Goal: Task Accomplishment & Management: Manage account settings

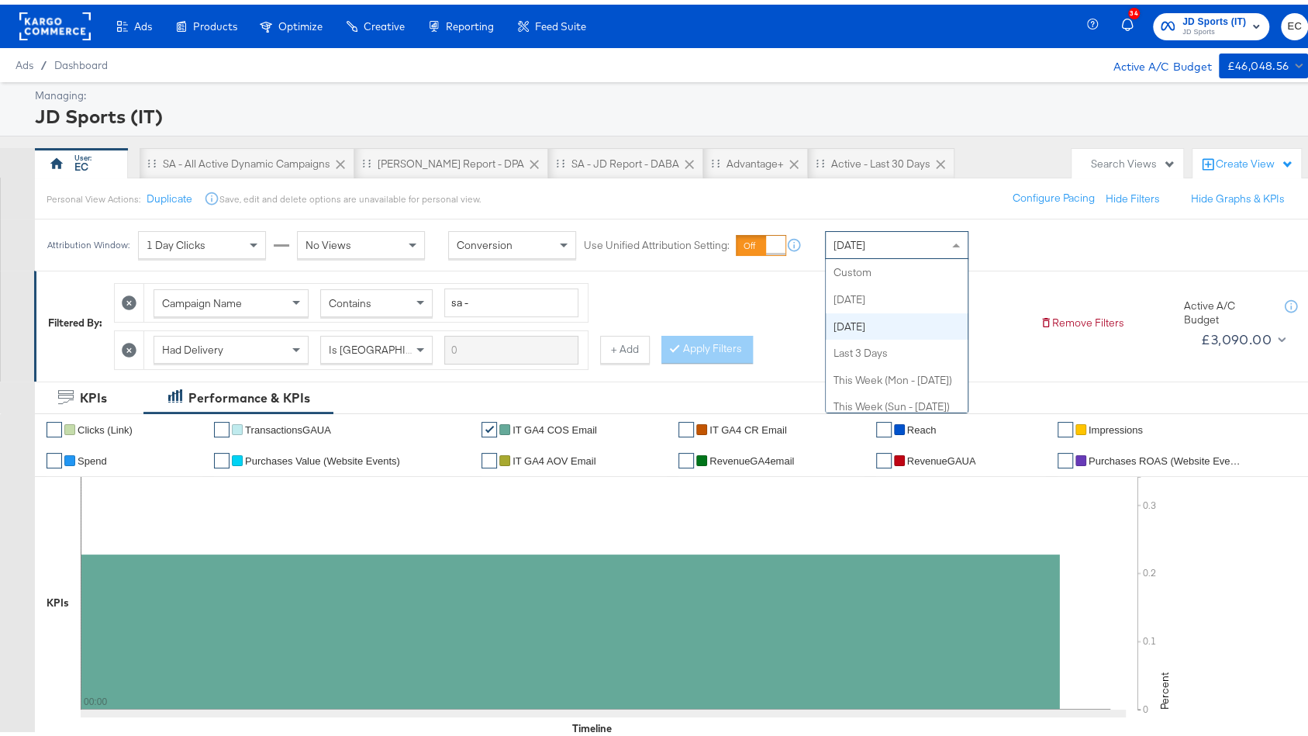
click at [891, 229] on div "[DATE]" at bounding box center [896, 240] width 142 height 26
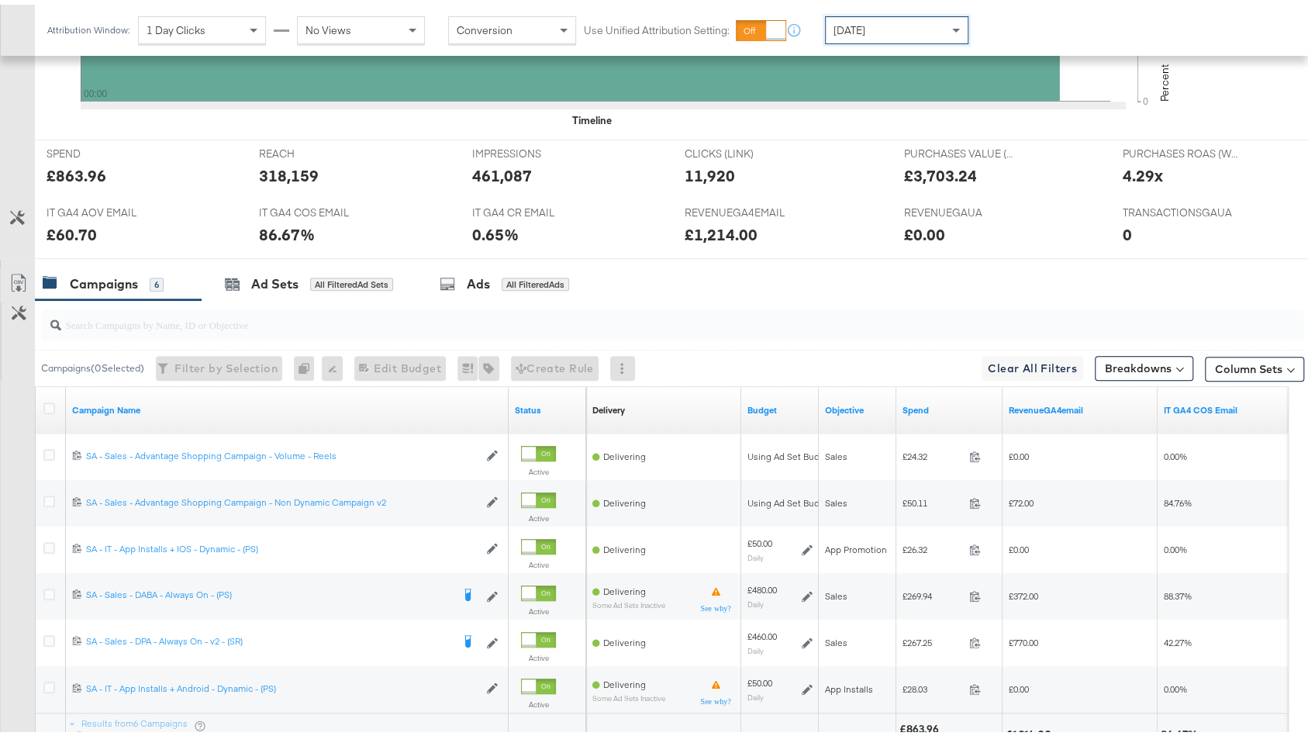
scroll to position [682, 0]
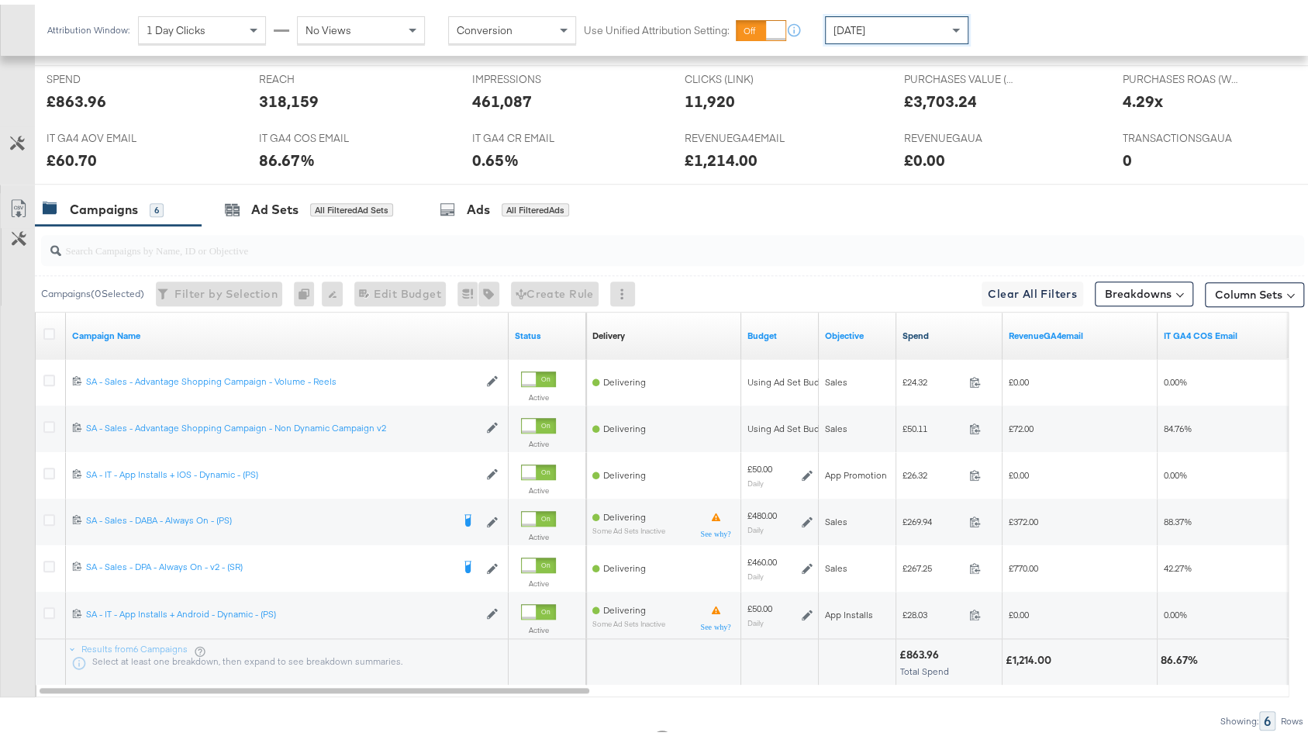
click at [945, 332] on link "Spend" at bounding box center [949, 331] width 94 height 12
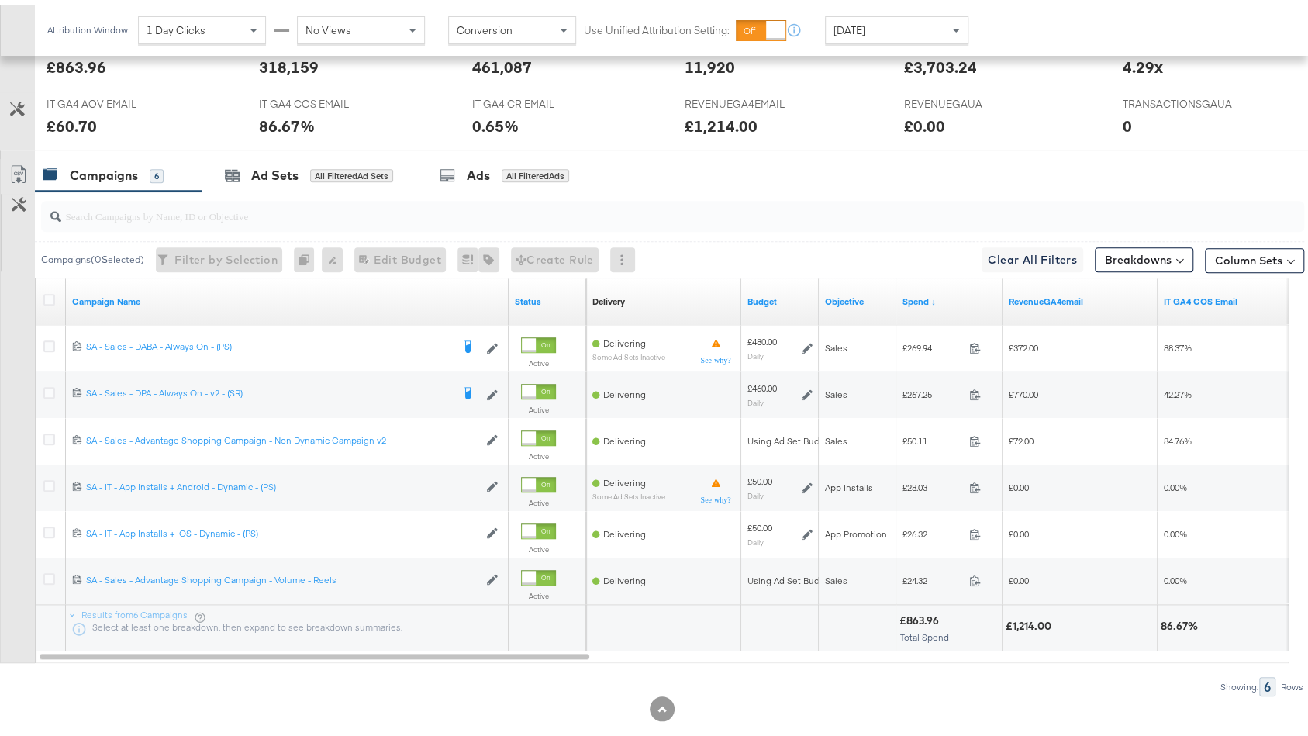
scroll to position [735, 0]
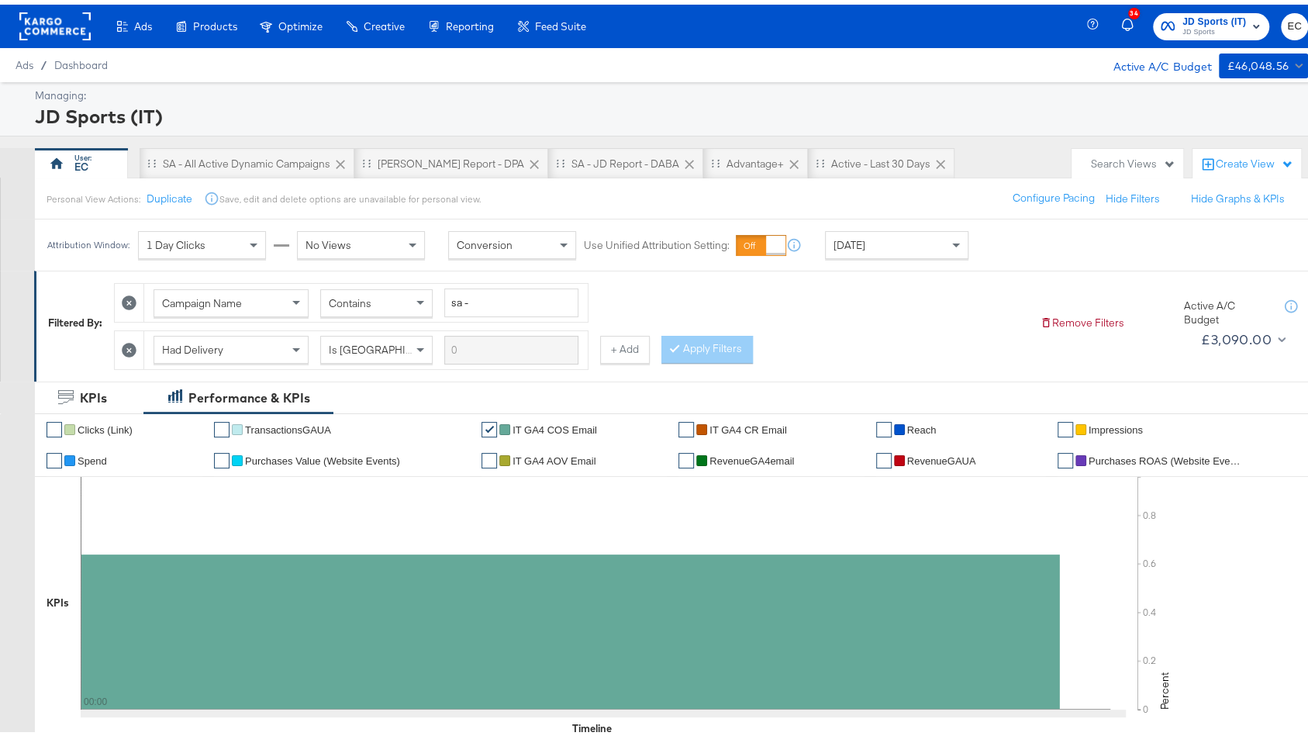
click at [133, 339] on icon at bounding box center [129, 345] width 15 height 15
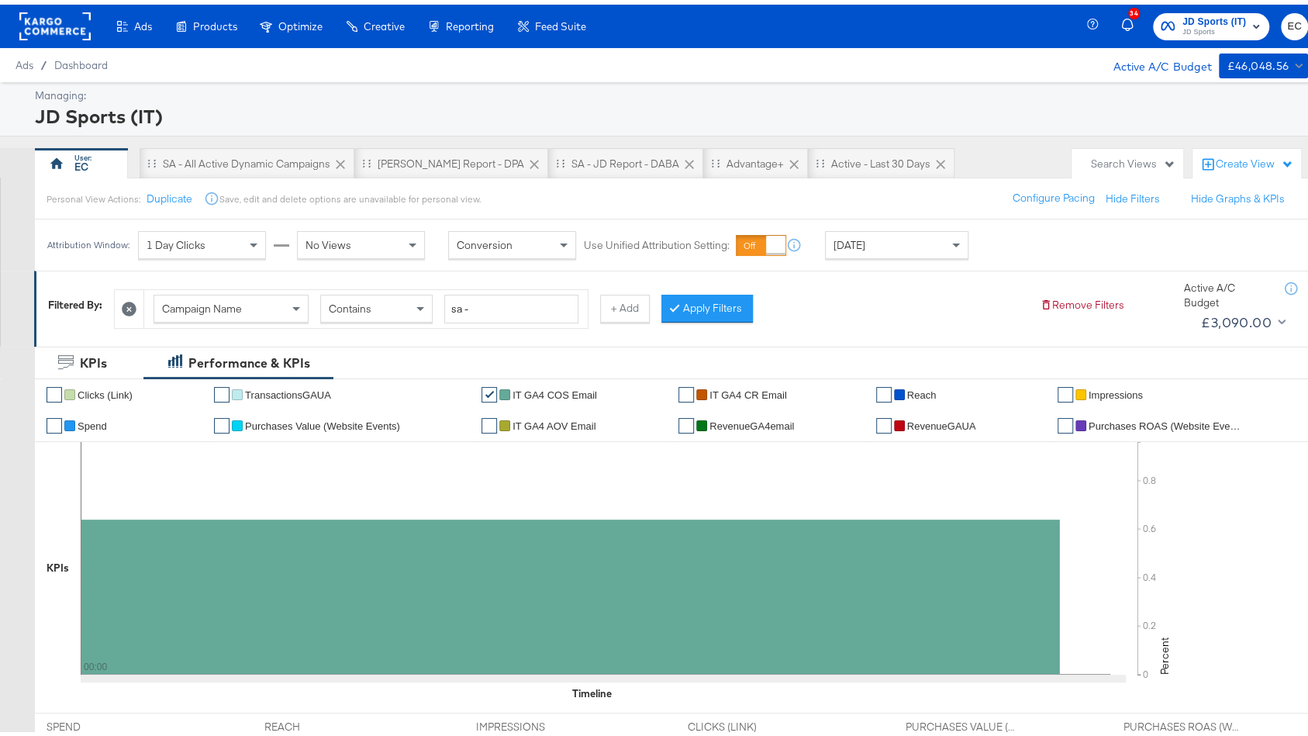
click at [712, 290] on div "Apply Filters" at bounding box center [706, 304] width 91 height 28
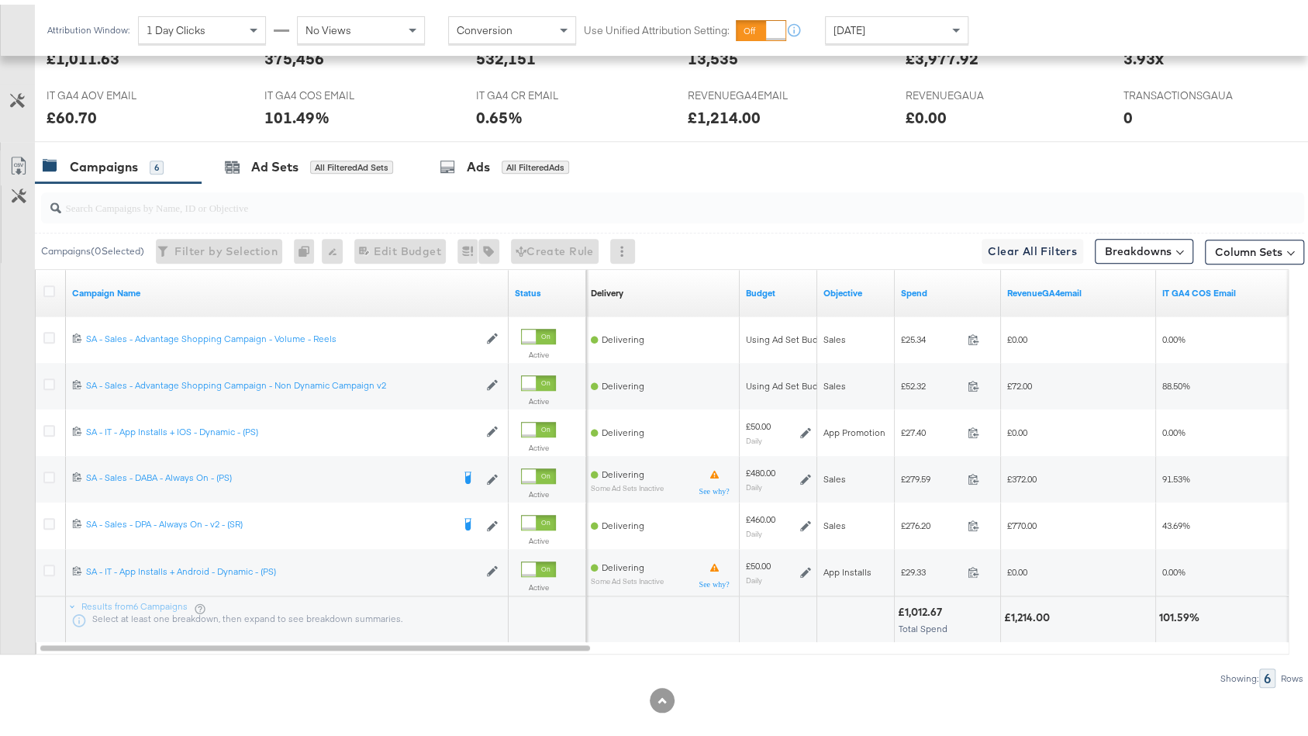
scroll to position [701, 0]
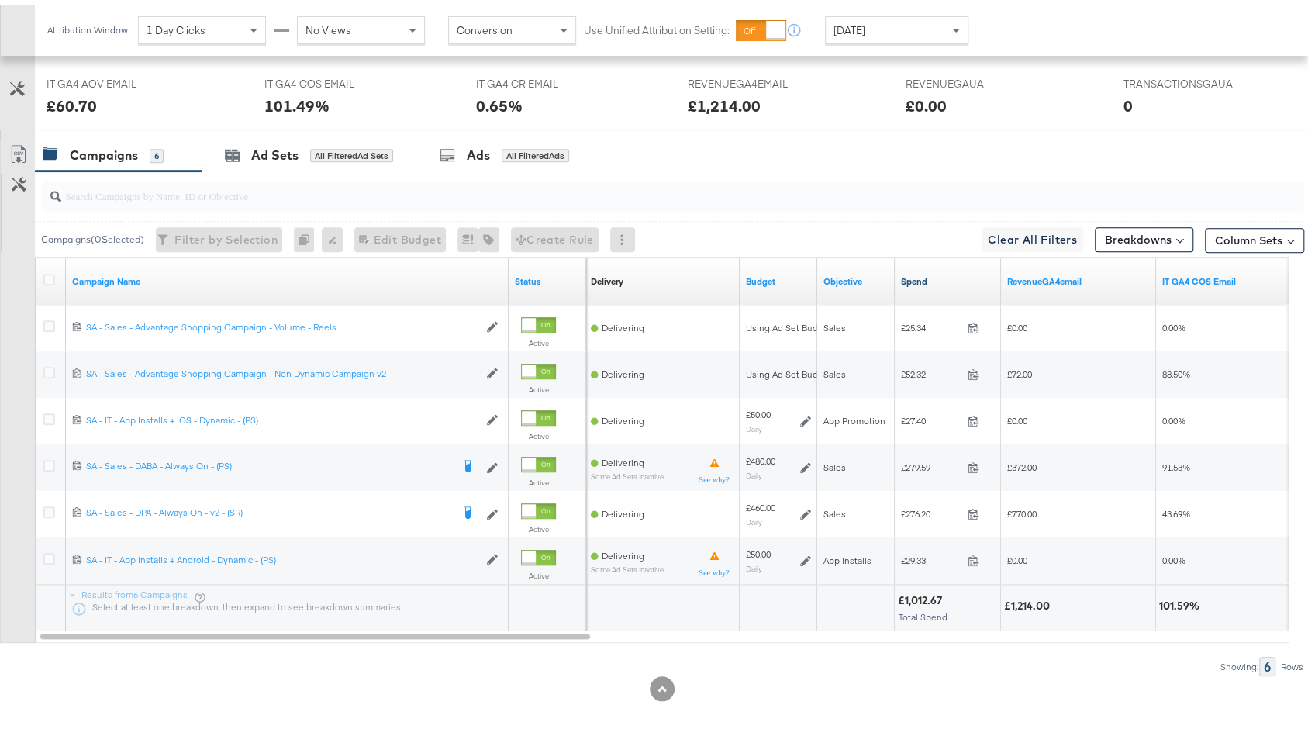
click at [966, 276] on link "Spend" at bounding box center [948, 277] width 94 height 12
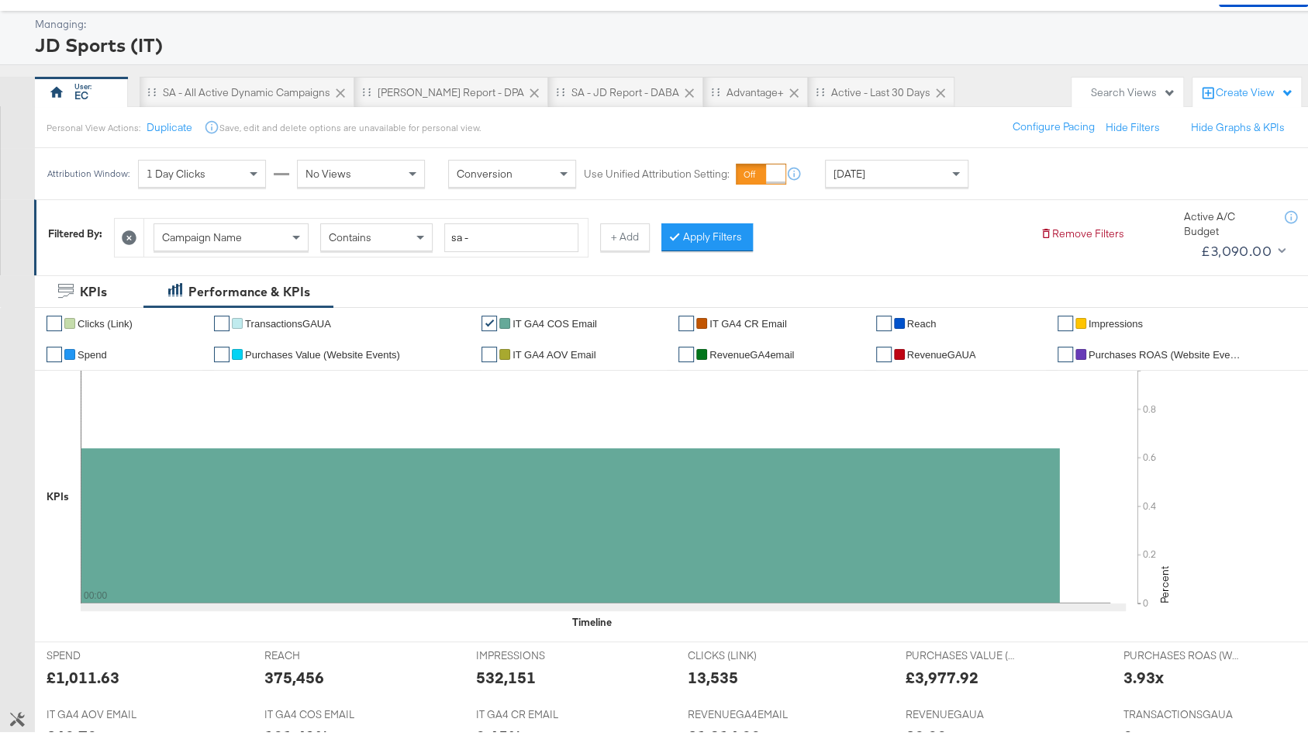
scroll to position [0, 0]
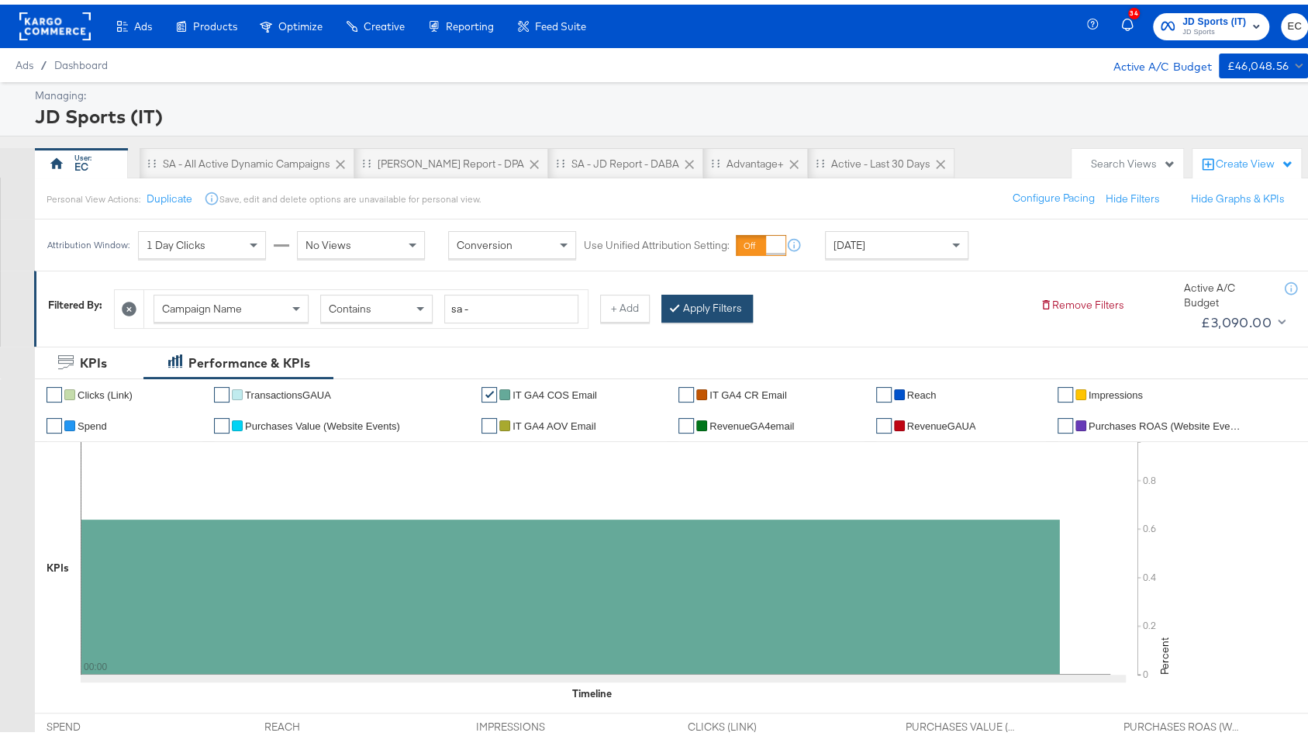
click at [716, 296] on button "Apply Filters" at bounding box center [706, 304] width 91 height 28
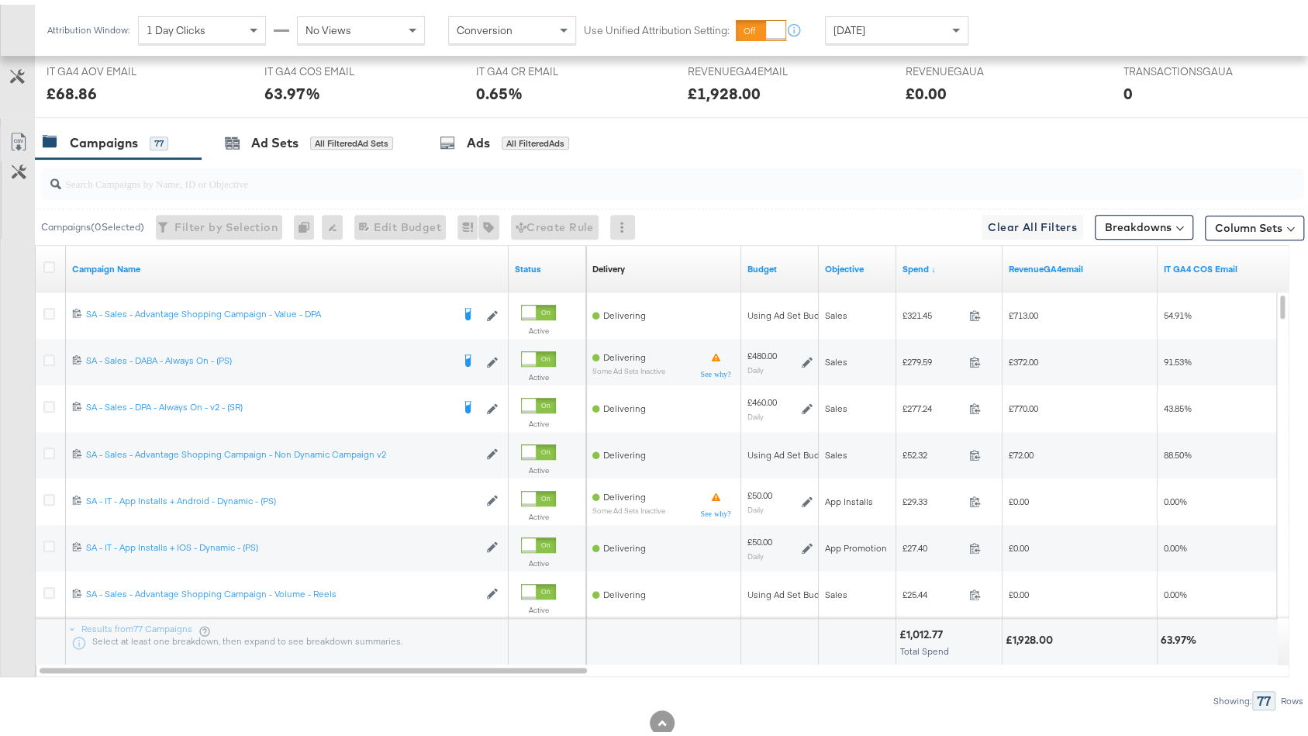
scroll to position [723, 0]
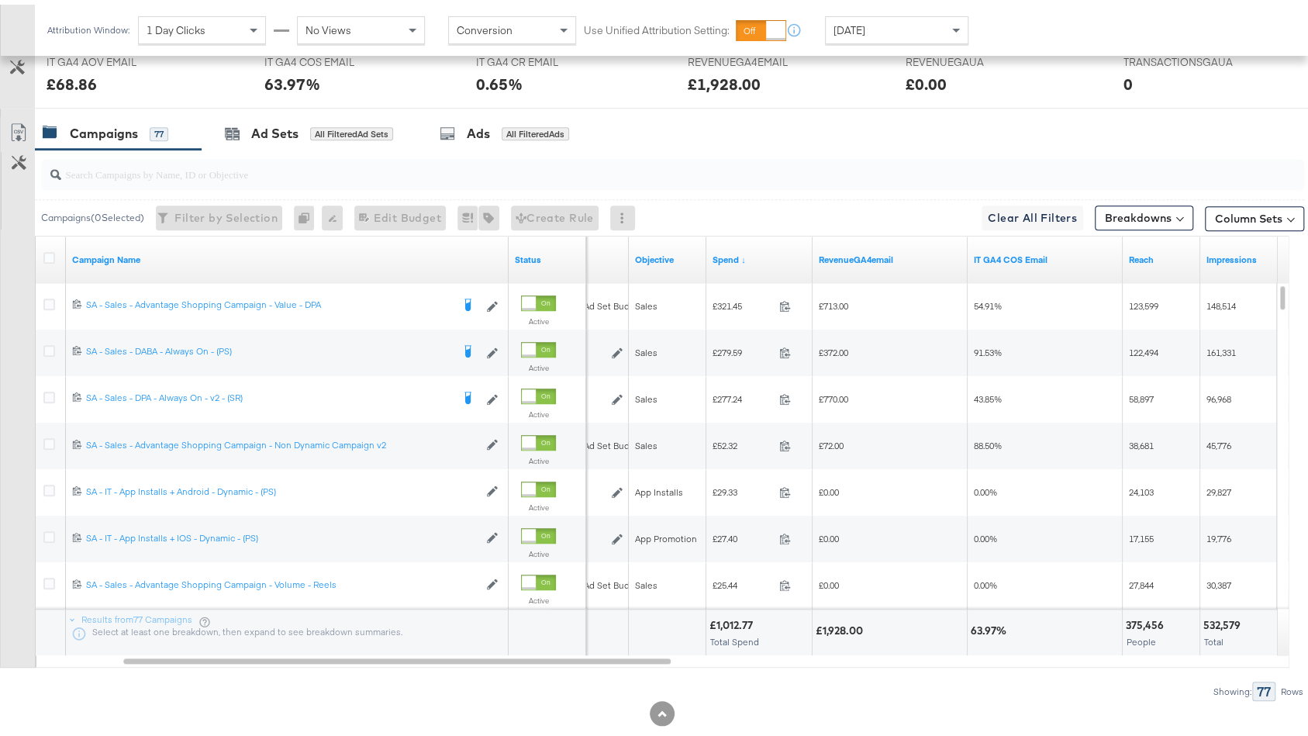
click at [937, 32] on div "[DATE]" at bounding box center [896, 25] width 142 height 26
click at [881, 19] on div "[DATE]" at bounding box center [896, 25] width 142 height 26
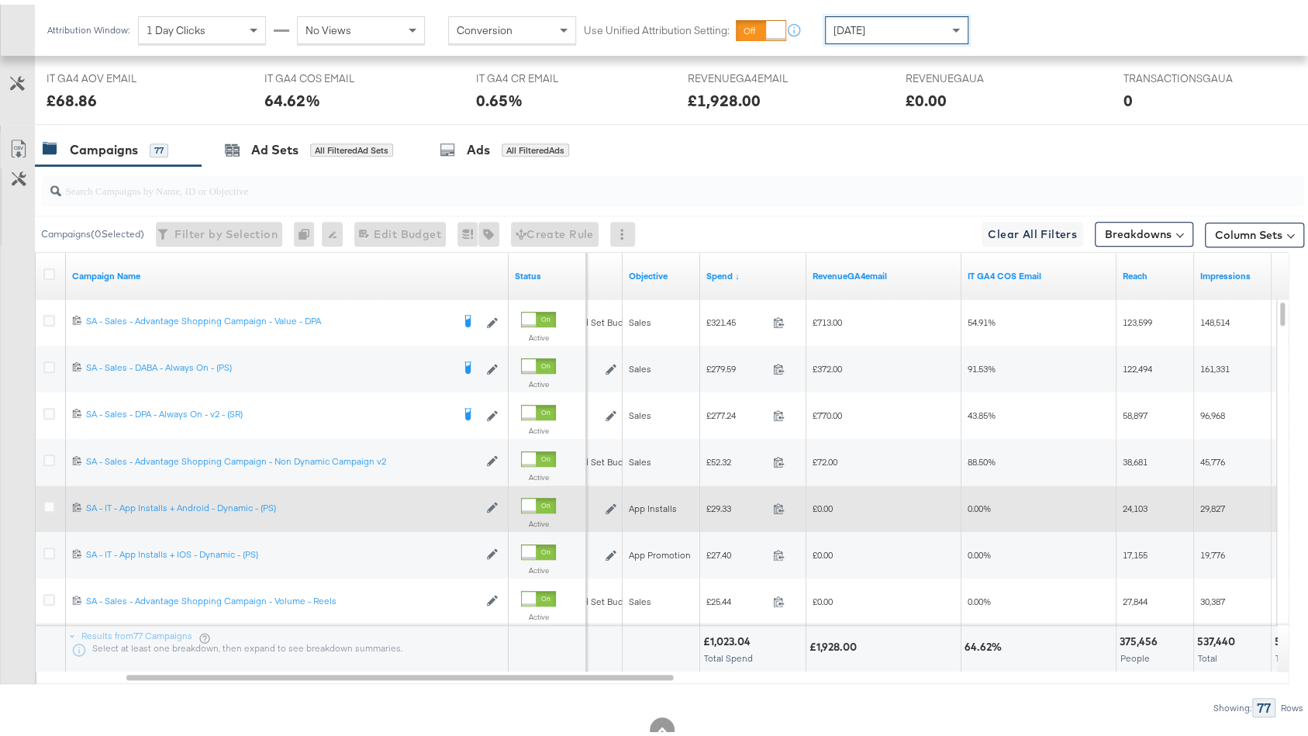
scroll to position [705, 0]
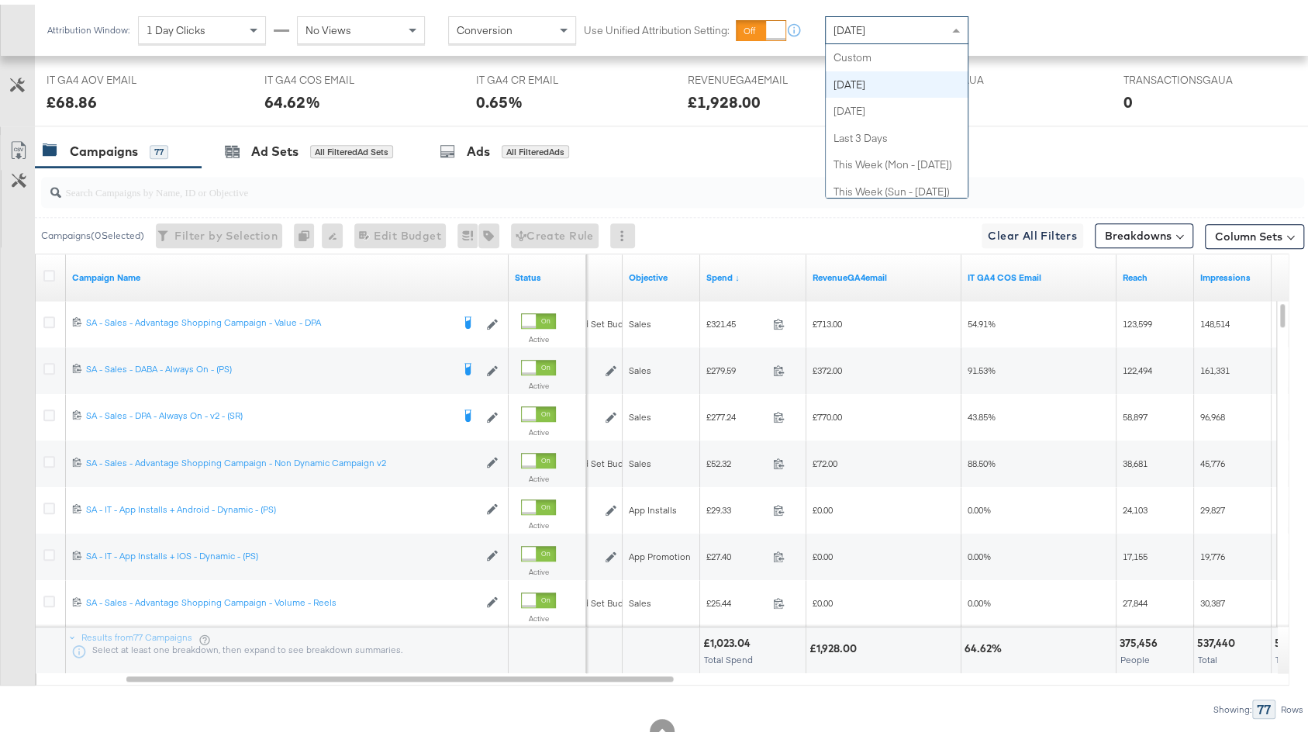
click at [901, 26] on div "[DATE]" at bounding box center [896, 25] width 142 height 26
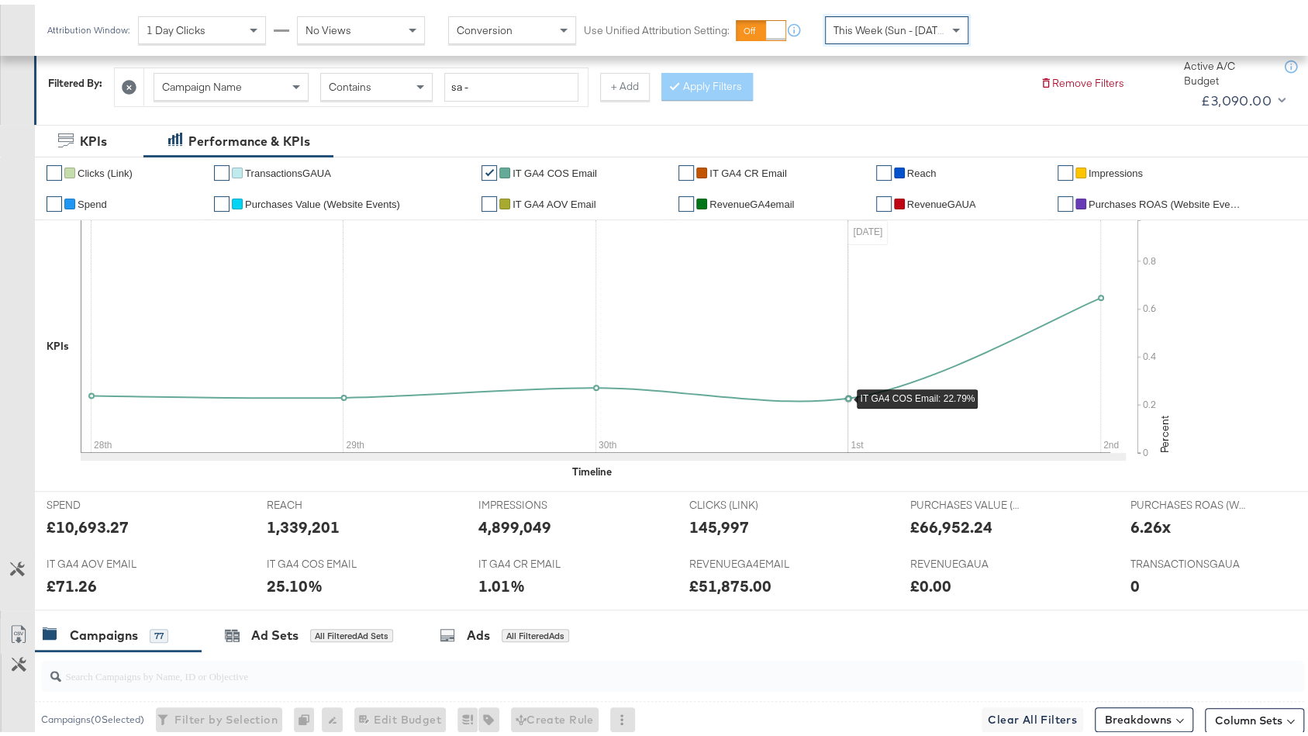
scroll to position [0, 0]
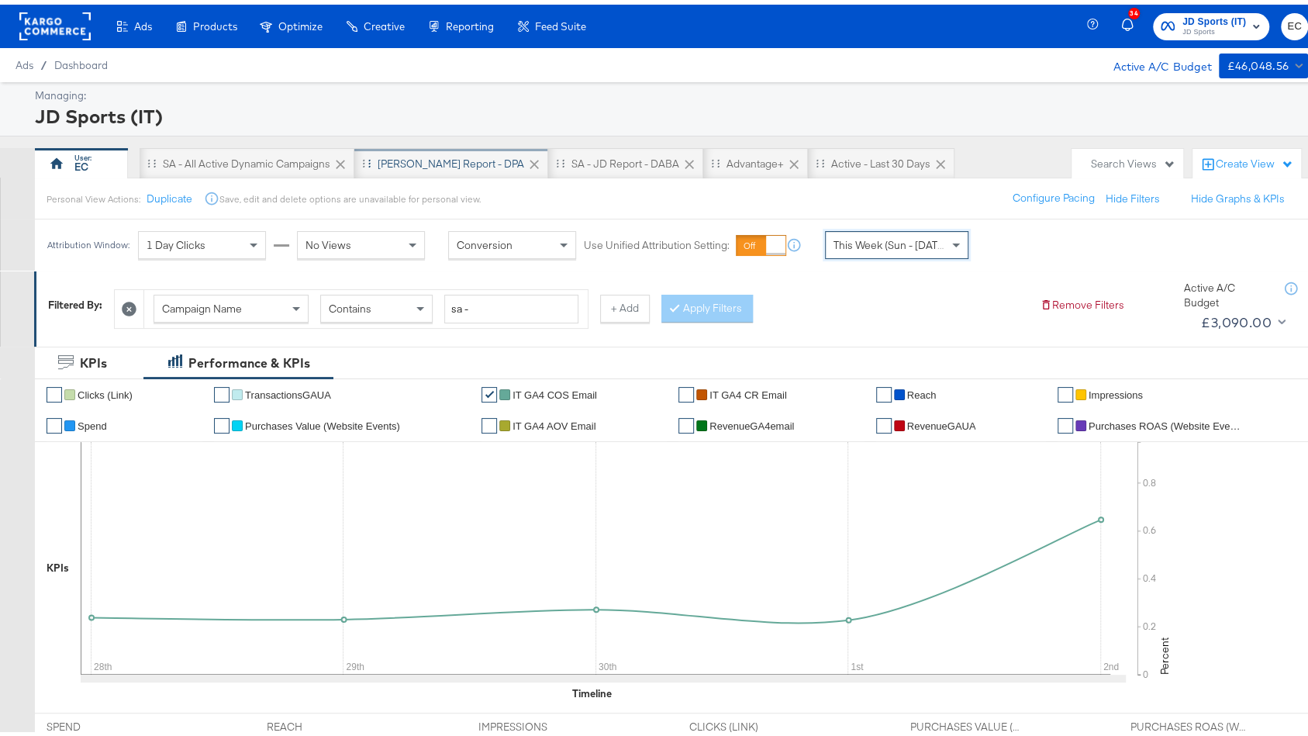
click at [436, 156] on div "SA - JD Report - DPA" at bounding box center [450, 159] width 146 height 15
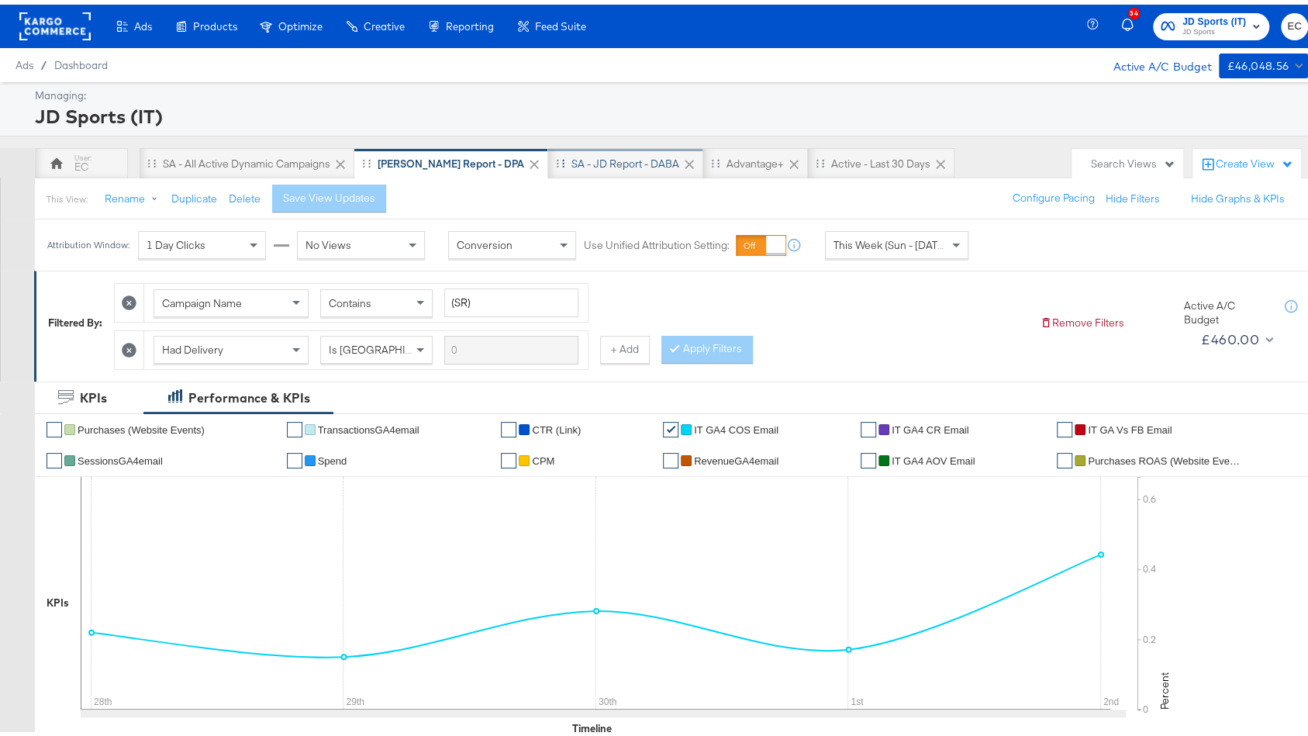
click at [604, 160] on div "SA - JD Report - DABA" at bounding box center [625, 159] width 108 height 15
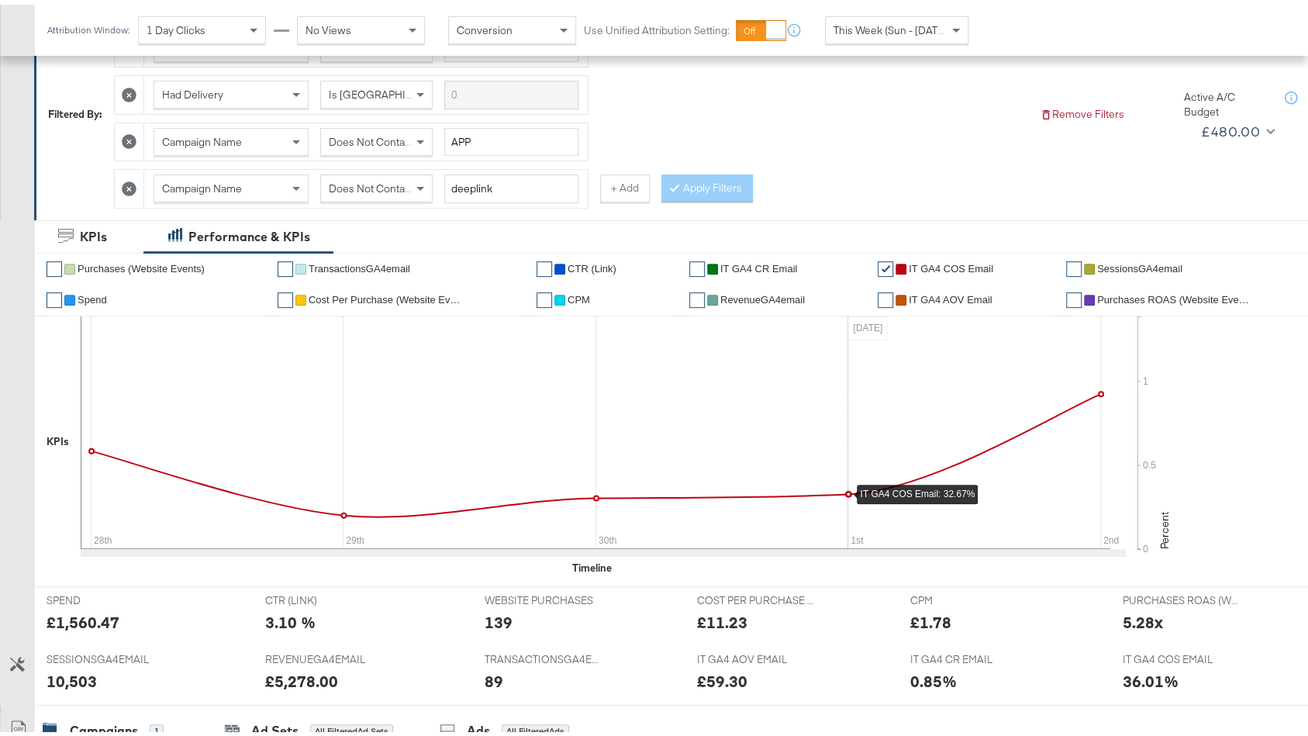
scroll to position [107, 0]
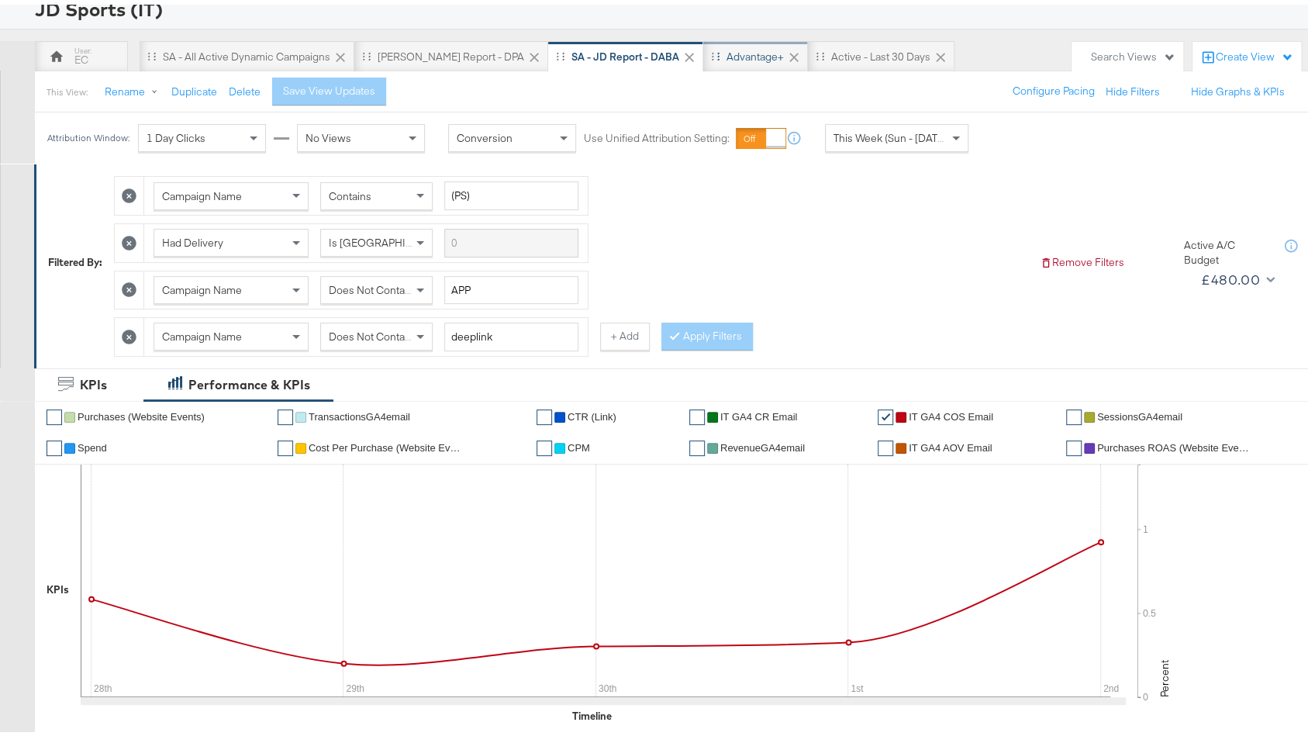
click at [726, 55] on div "Advantage+" at bounding box center [754, 52] width 57 height 15
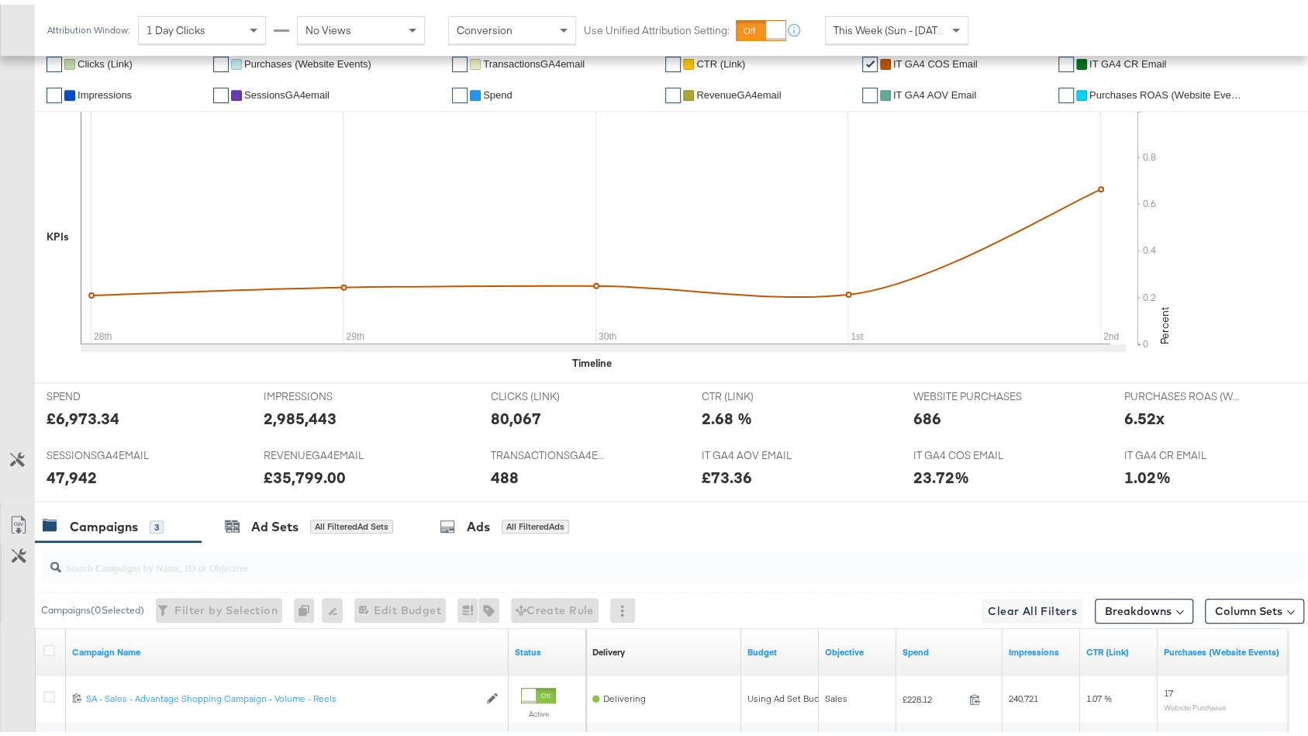
scroll to position [641, 0]
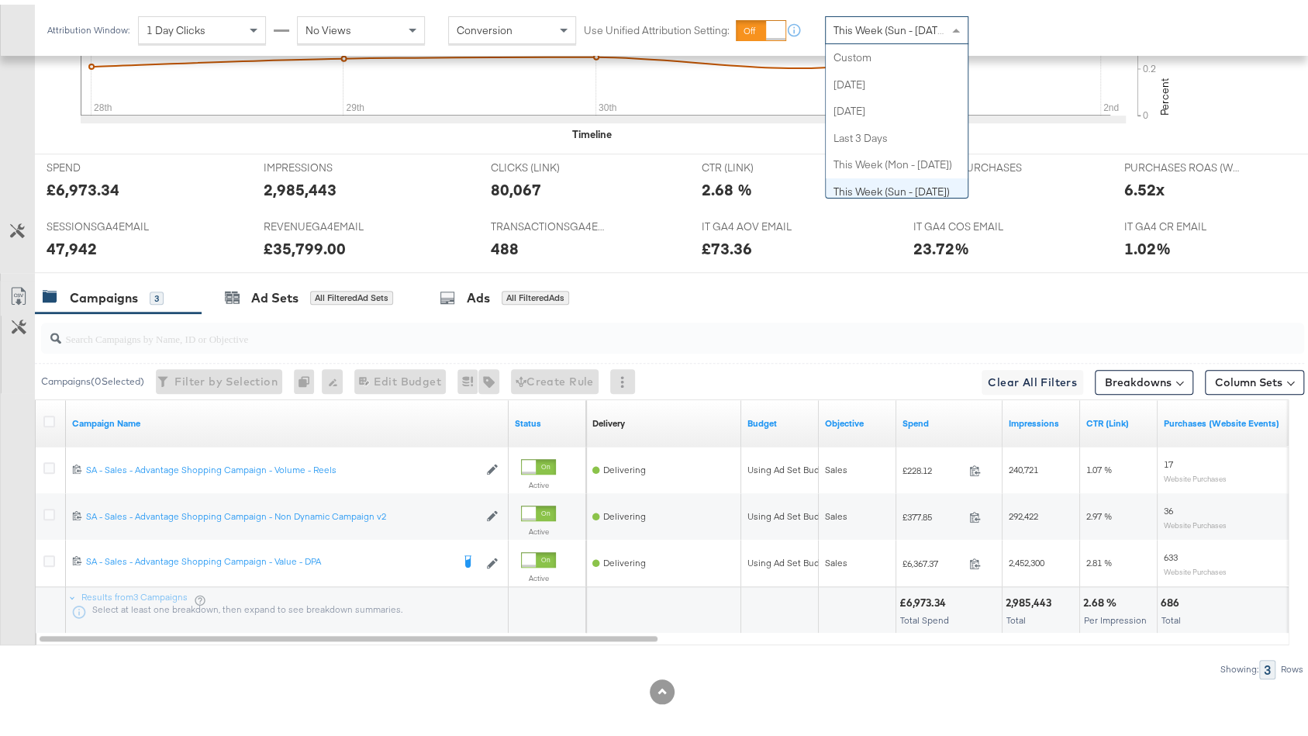
click at [889, 33] on div "This Week (Sun - [DATE])" at bounding box center [896, 25] width 142 height 26
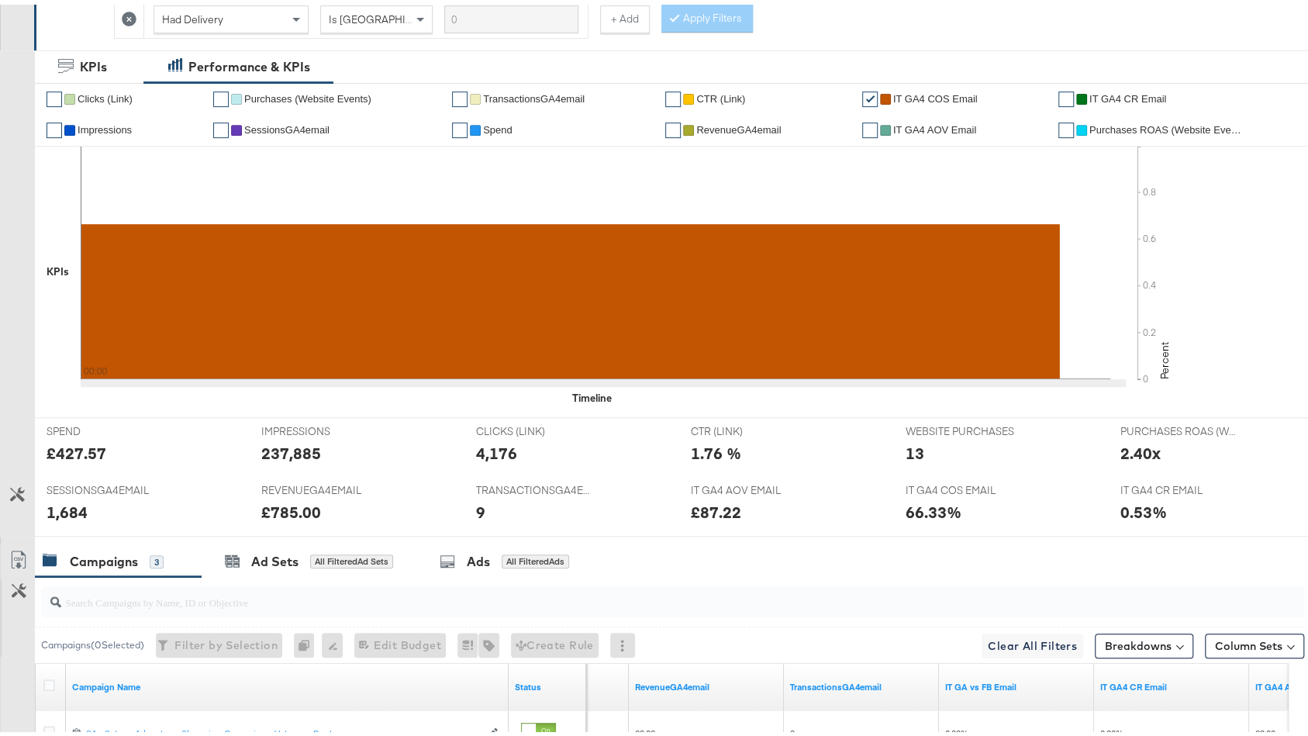
scroll to position [0, 0]
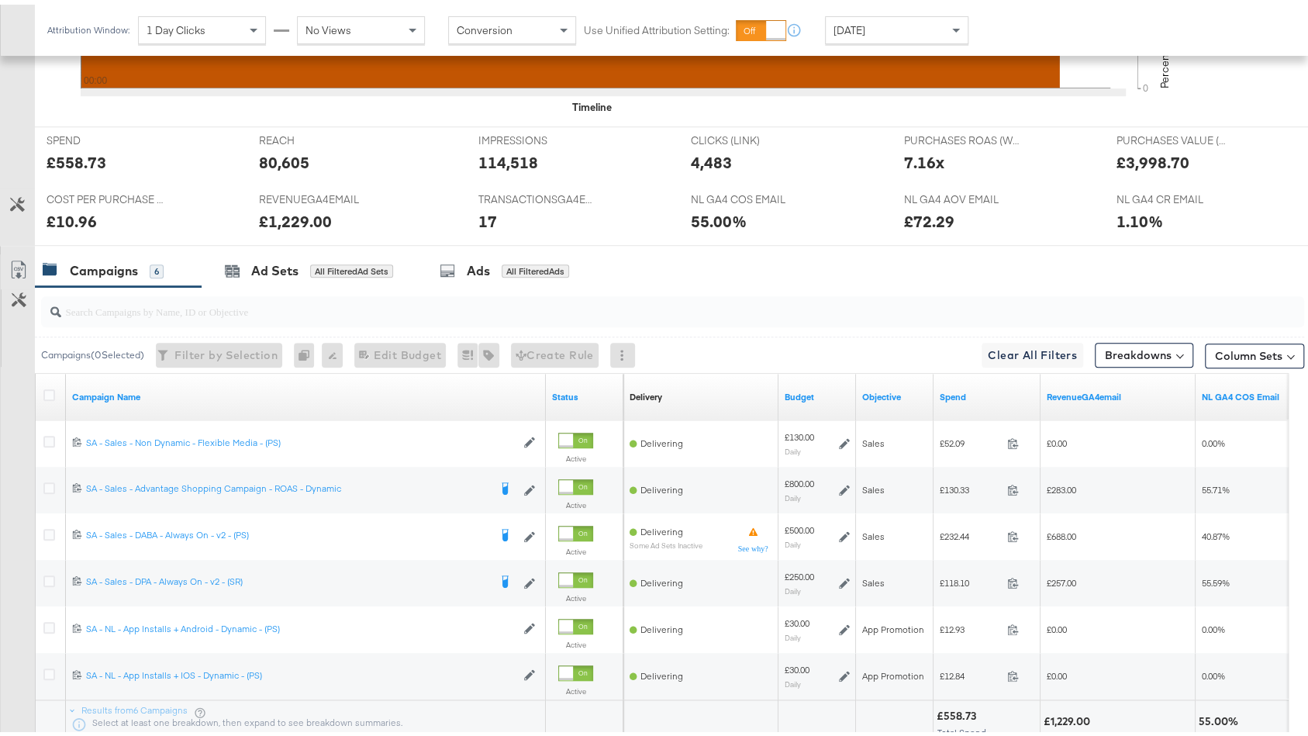
scroll to position [634, 0]
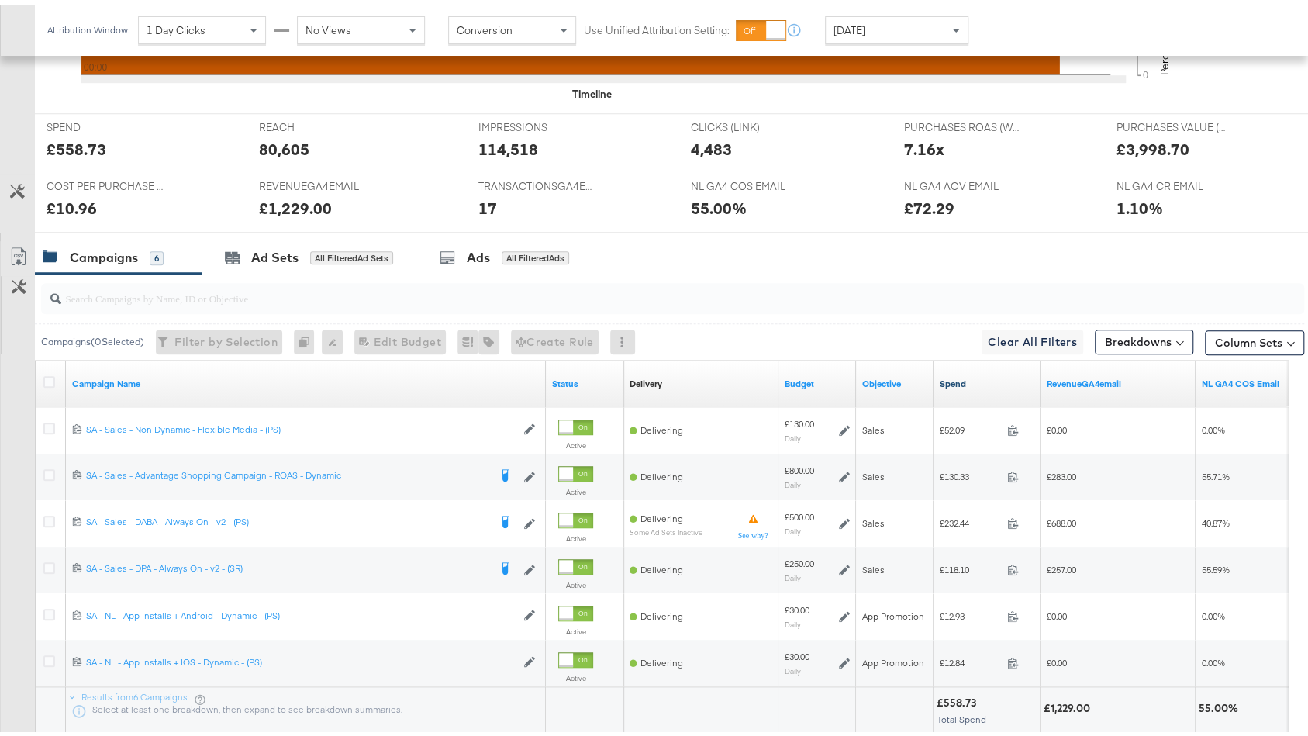
click at [981, 373] on link "Spend" at bounding box center [986, 379] width 95 height 12
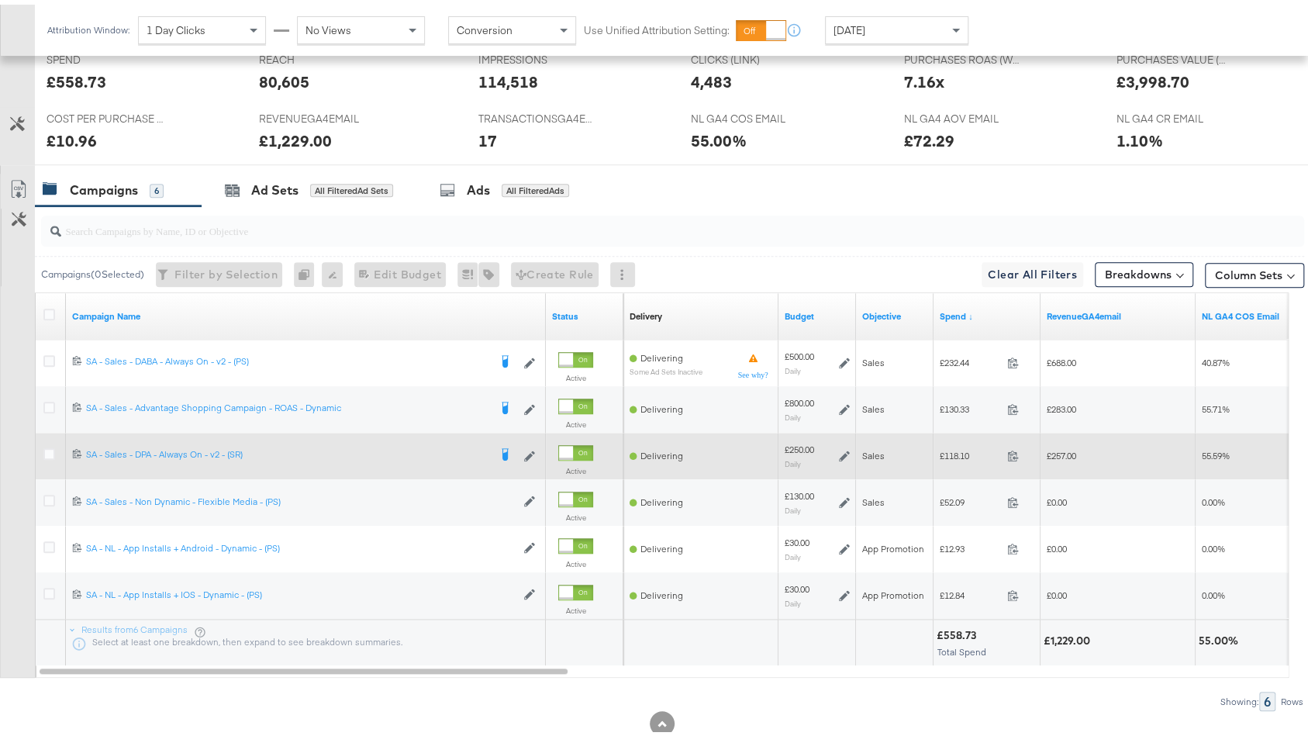
scroll to position [715, 0]
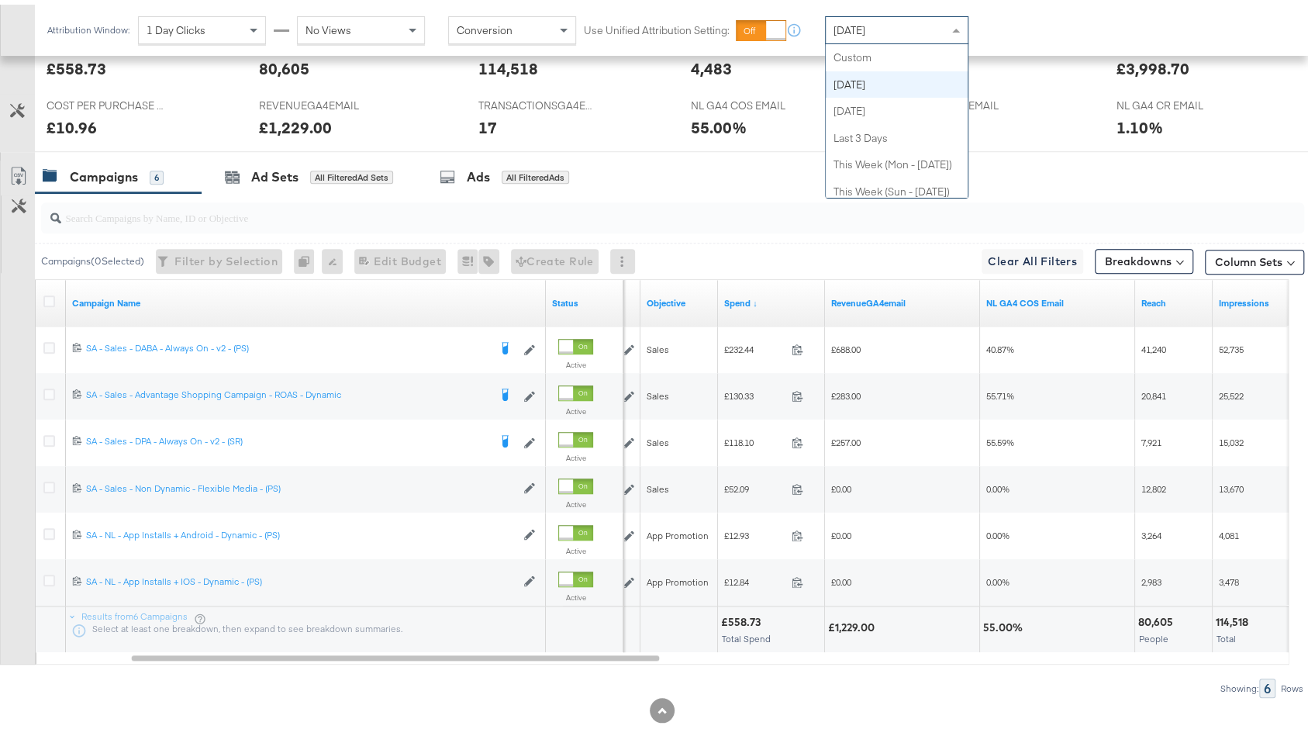
click at [881, 26] on div "[DATE]" at bounding box center [896, 25] width 142 height 26
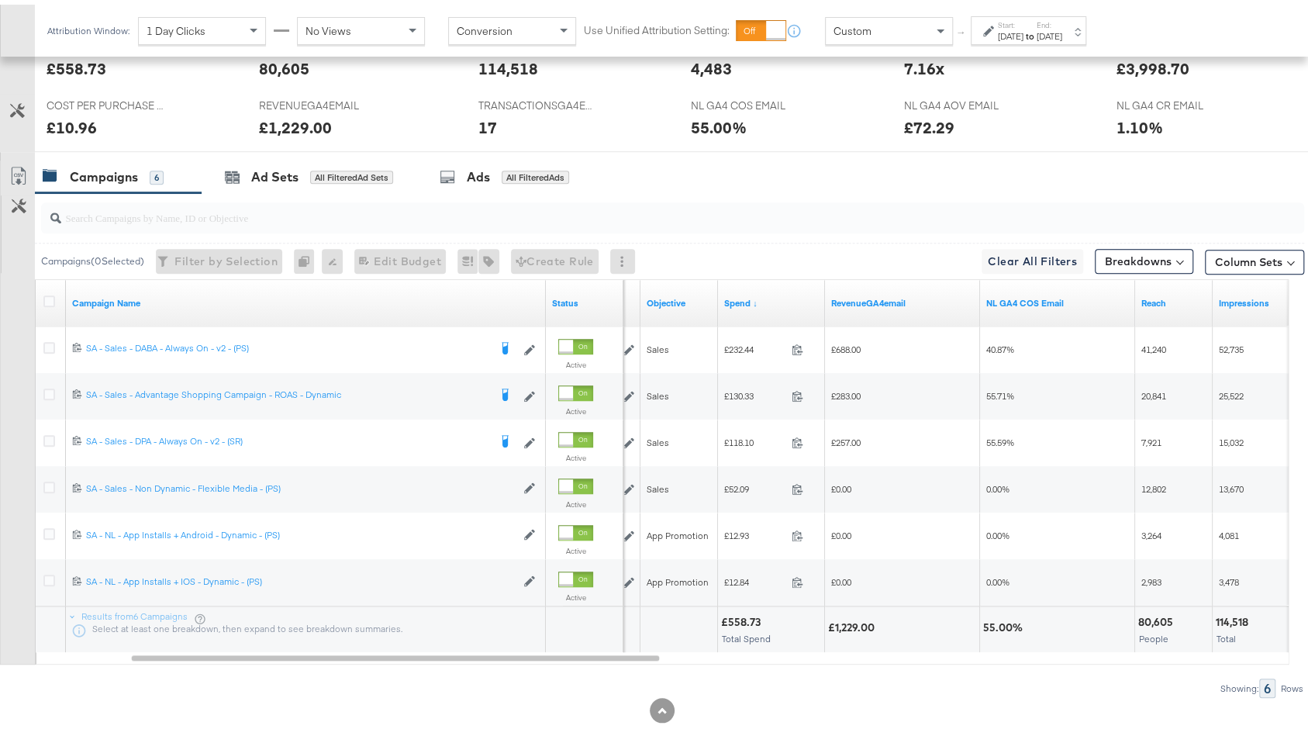
click at [1023, 35] on div "[DATE]" at bounding box center [1011, 32] width 26 height 12
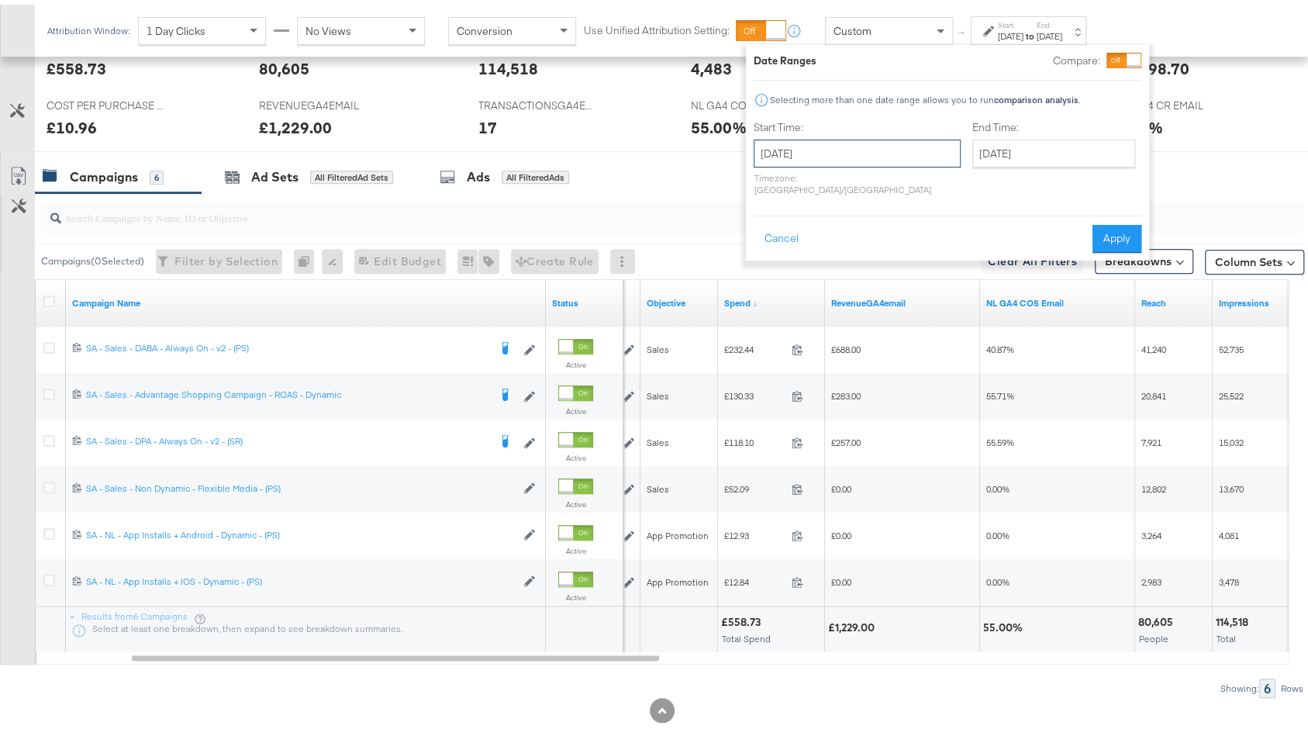
click at [850, 148] on input "[DATE]" at bounding box center [856, 149] width 207 height 28
click at [767, 233] on td "28" at bounding box center [771, 227] width 26 height 22
type input "[DATE]"
click at [996, 157] on input "[DATE]" at bounding box center [1056, 149] width 163 height 28
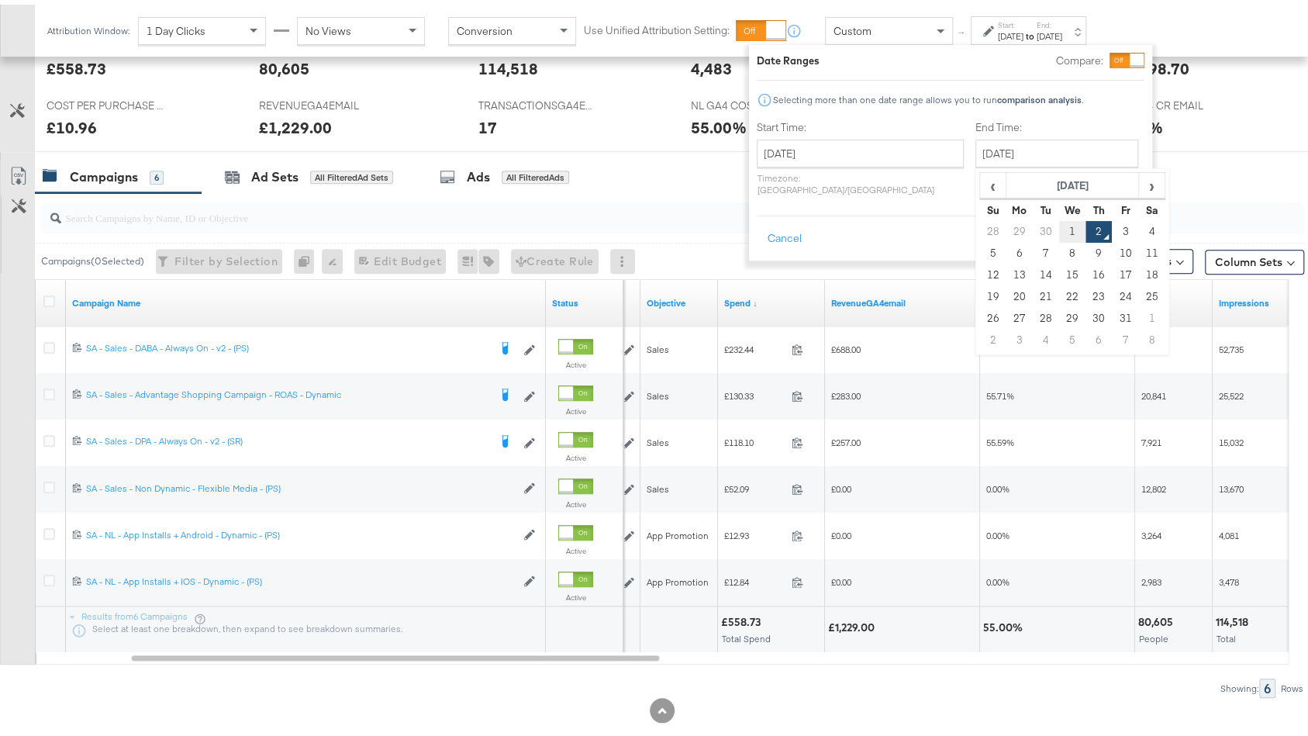
click at [1059, 228] on td "1" at bounding box center [1072, 227] width 26 height 22
type input "[DATE]"
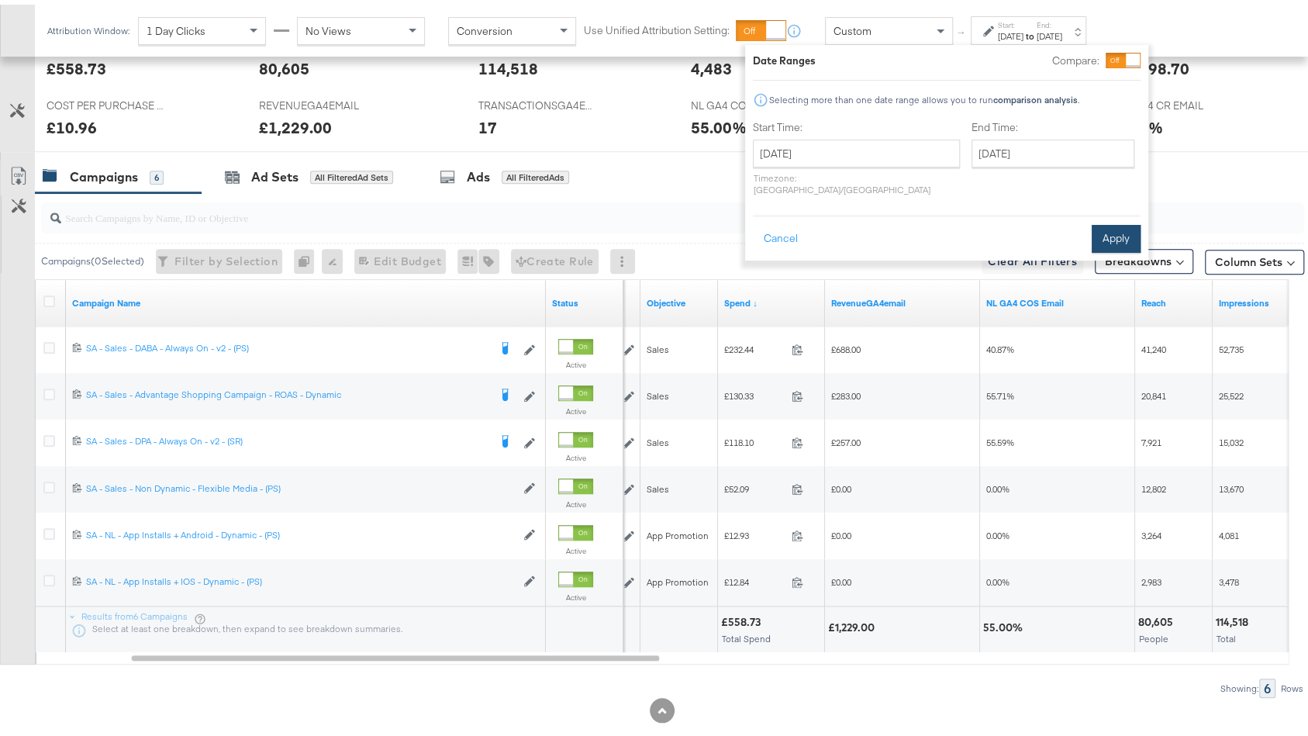
click at [1118, 226] on button "Apply" at bounding box center [1115, 234] width 49 height 28
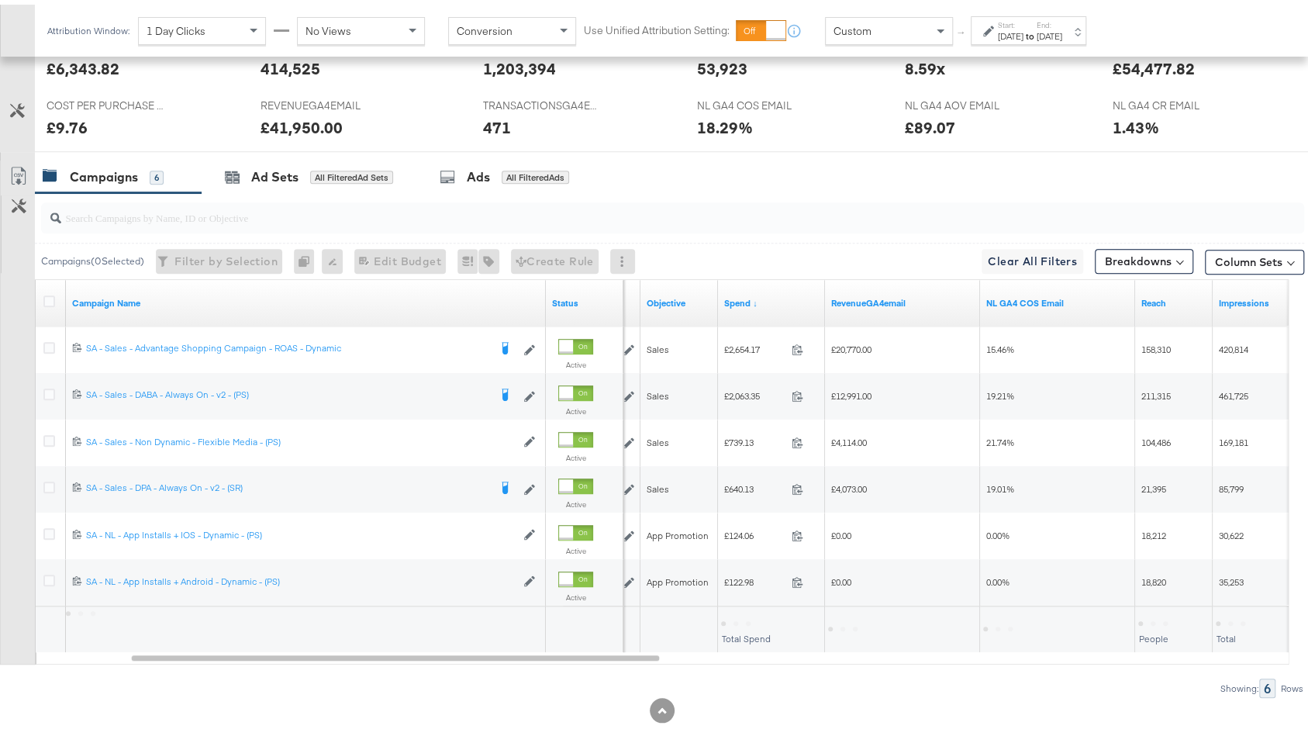
scroll to position [715, 0]
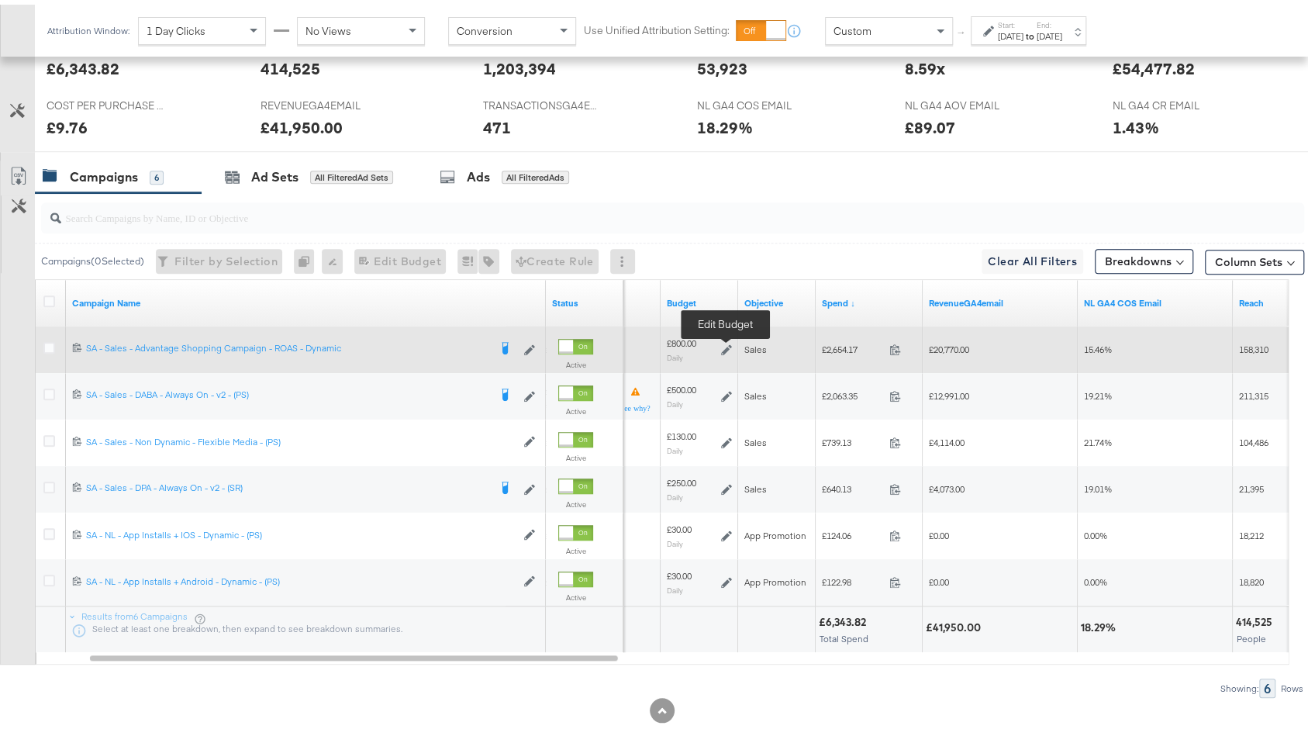
click at [727, 339] on icon at bounding box center [726, 344] width 11 height 11
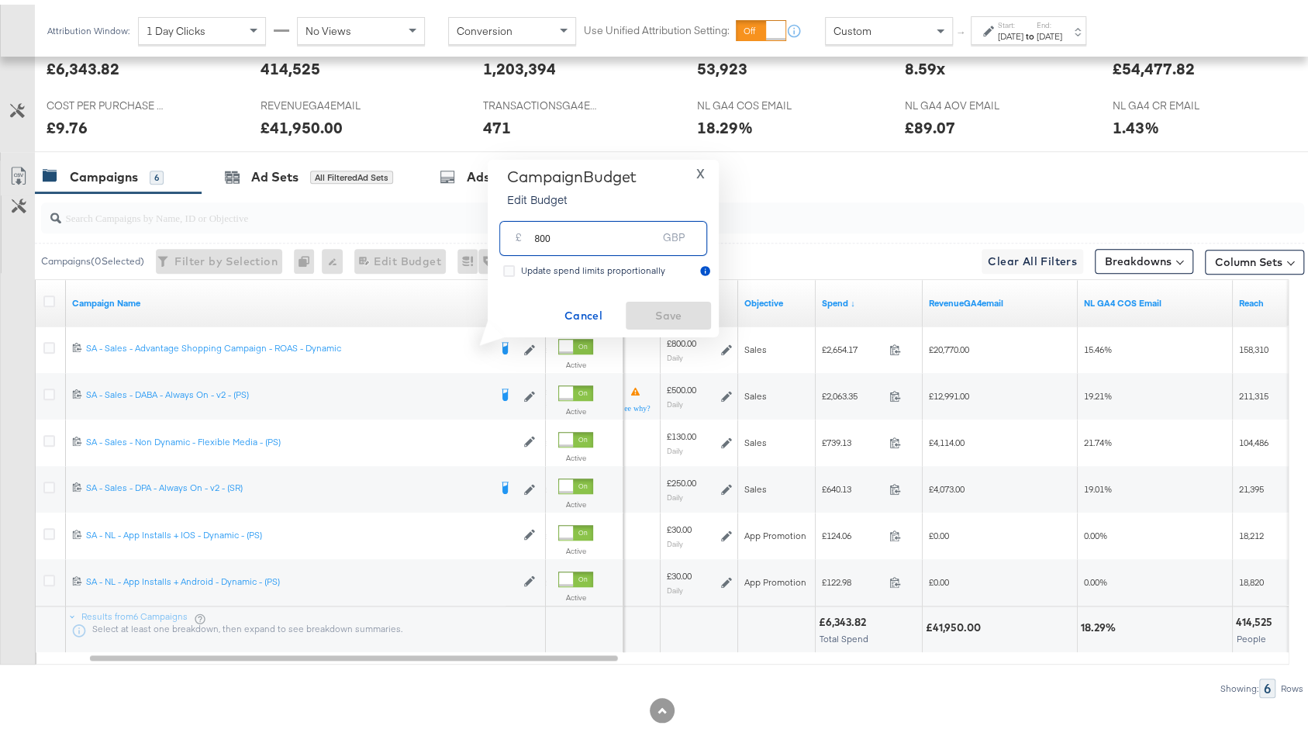
drag, startPoint x: 540, startPoint y: 233, endPoint x: 508, endPoint y: 233, distance: 31.8
click at [511, 233] on div "£ 800 GBP" at bounding box center [603, 233] width 208 height 35
click at [585, 312] on span "Cancel" at bounding box center [582, 311] width 73 height 19
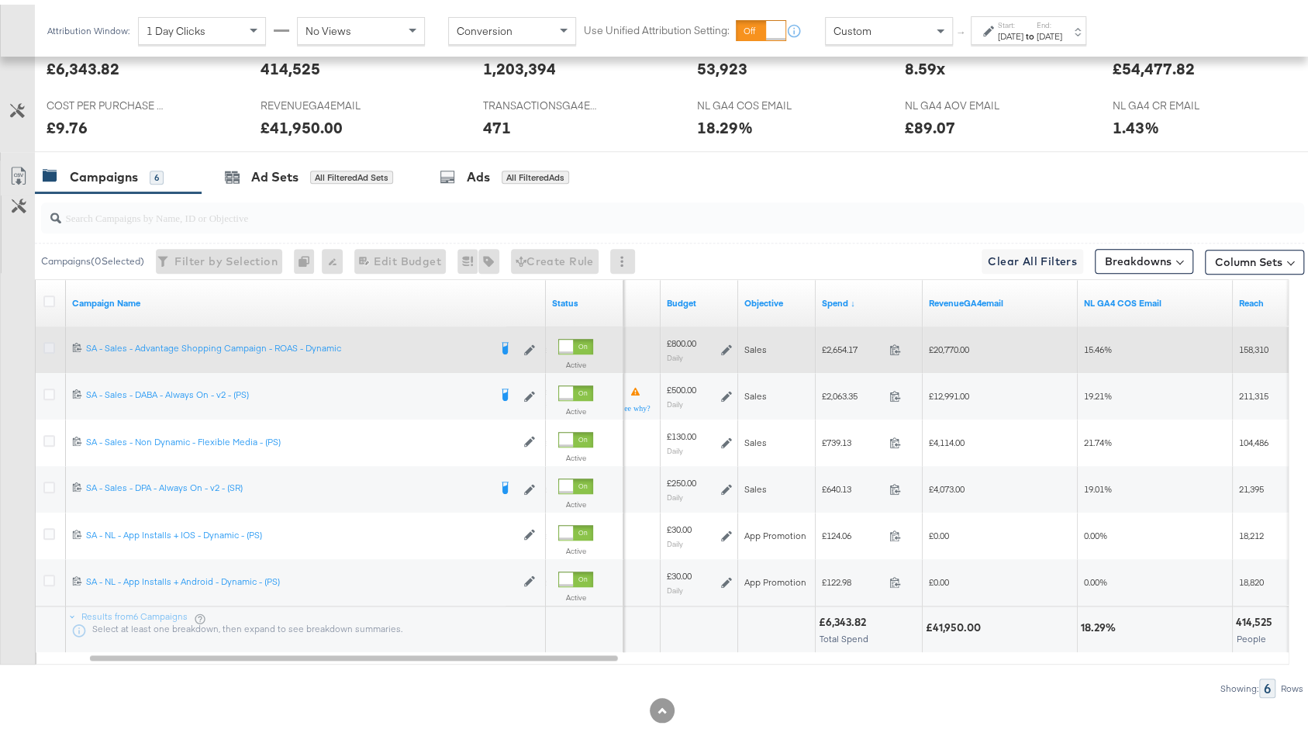
click at [44, 337] on icon at bounding box center [49, 343] width 12 height 12
click at [0, 0] on input "checkbox" at bounding box center [0, 0] width 0 height 0
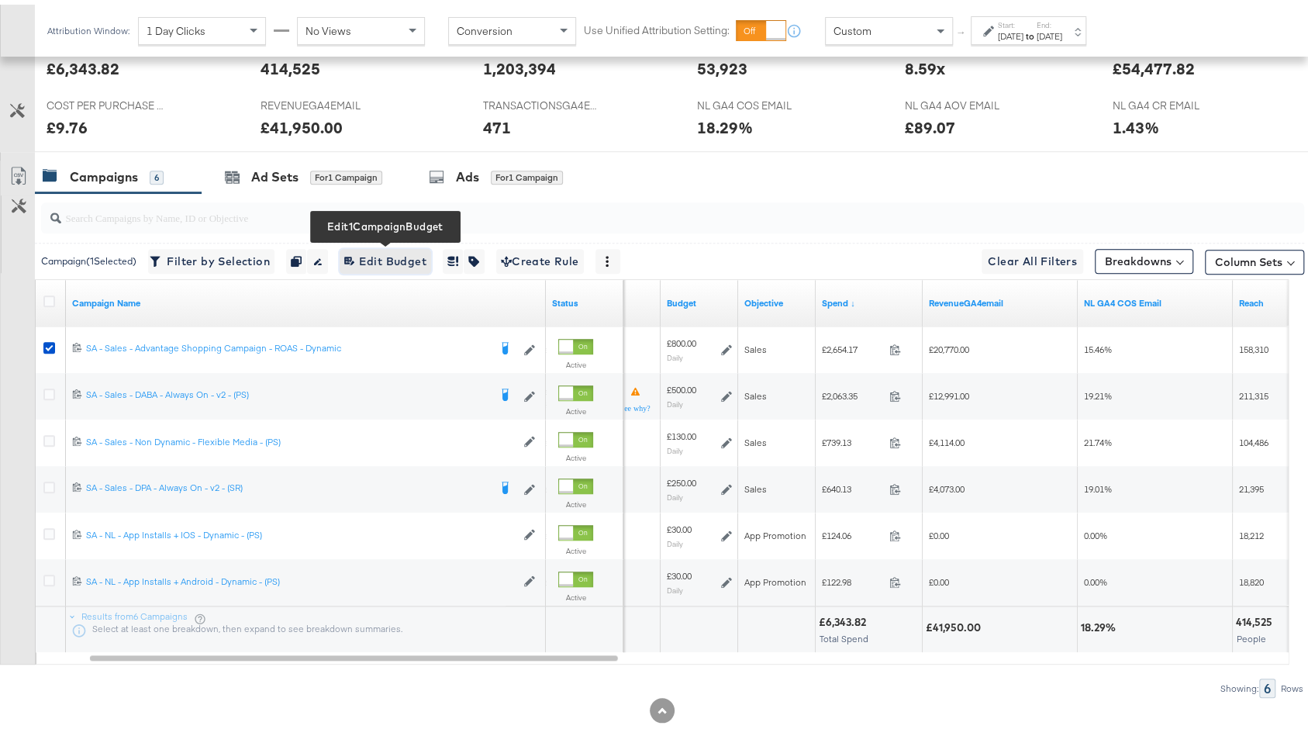
click at [392, 250] on span "Edit 1 Campaign Budget Edit Budget" at bounding box center [385, 256] width 82 height 19
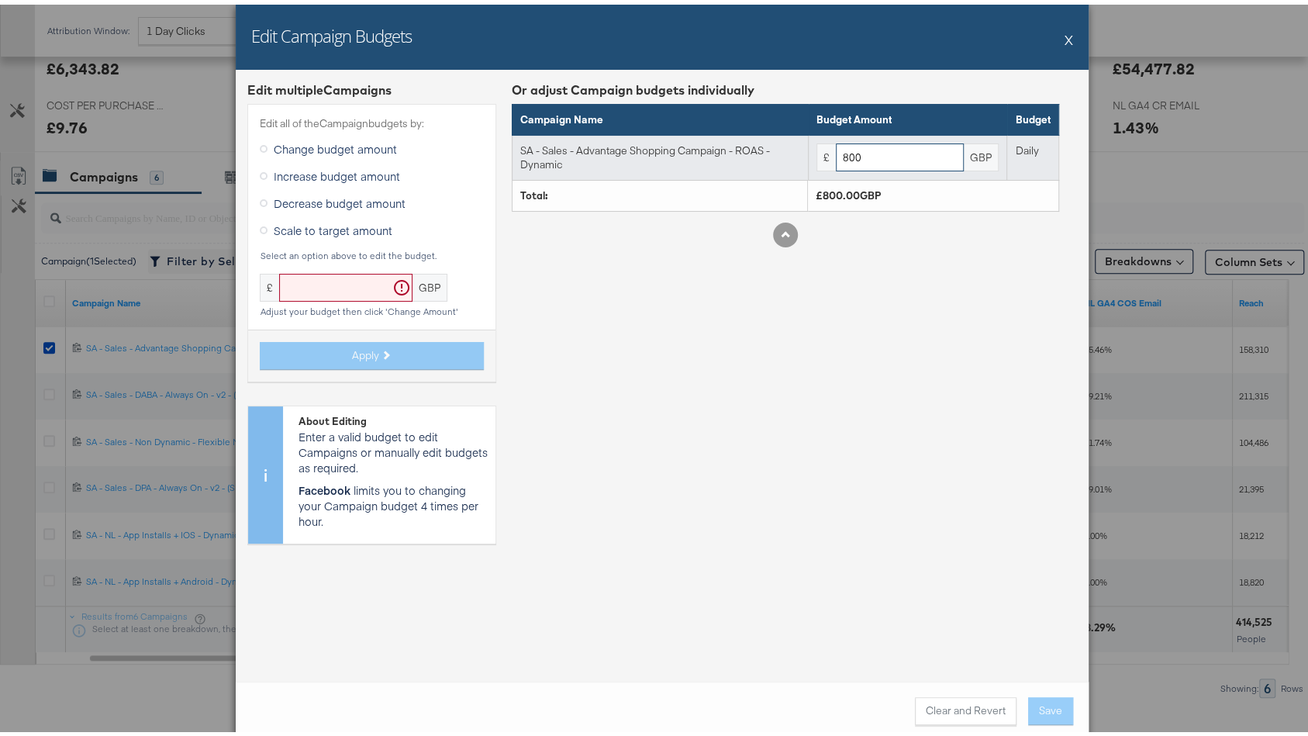
click at [889, 156] on input "800" at bounding box center [900, 153] width 128 height 29
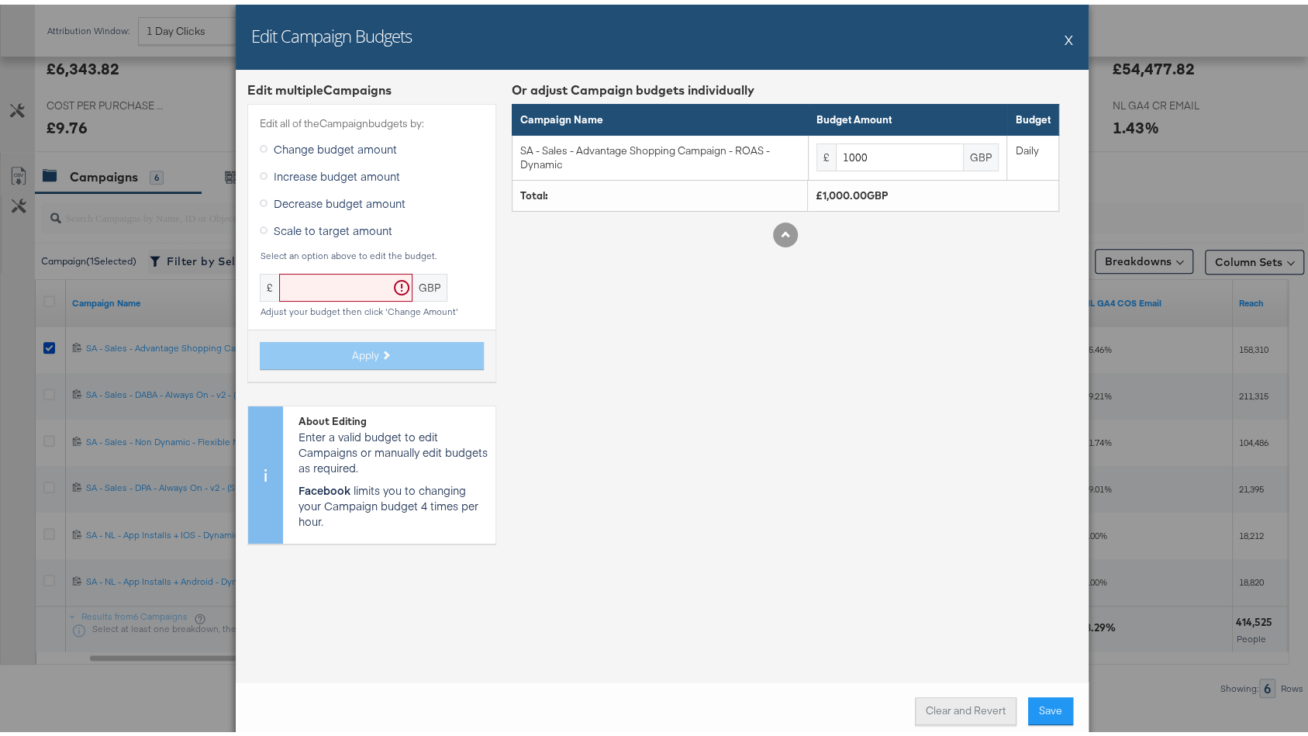
click at [942, 705] on button "Clear and Revert" at bounding box center [966, 706] width 102 height 28
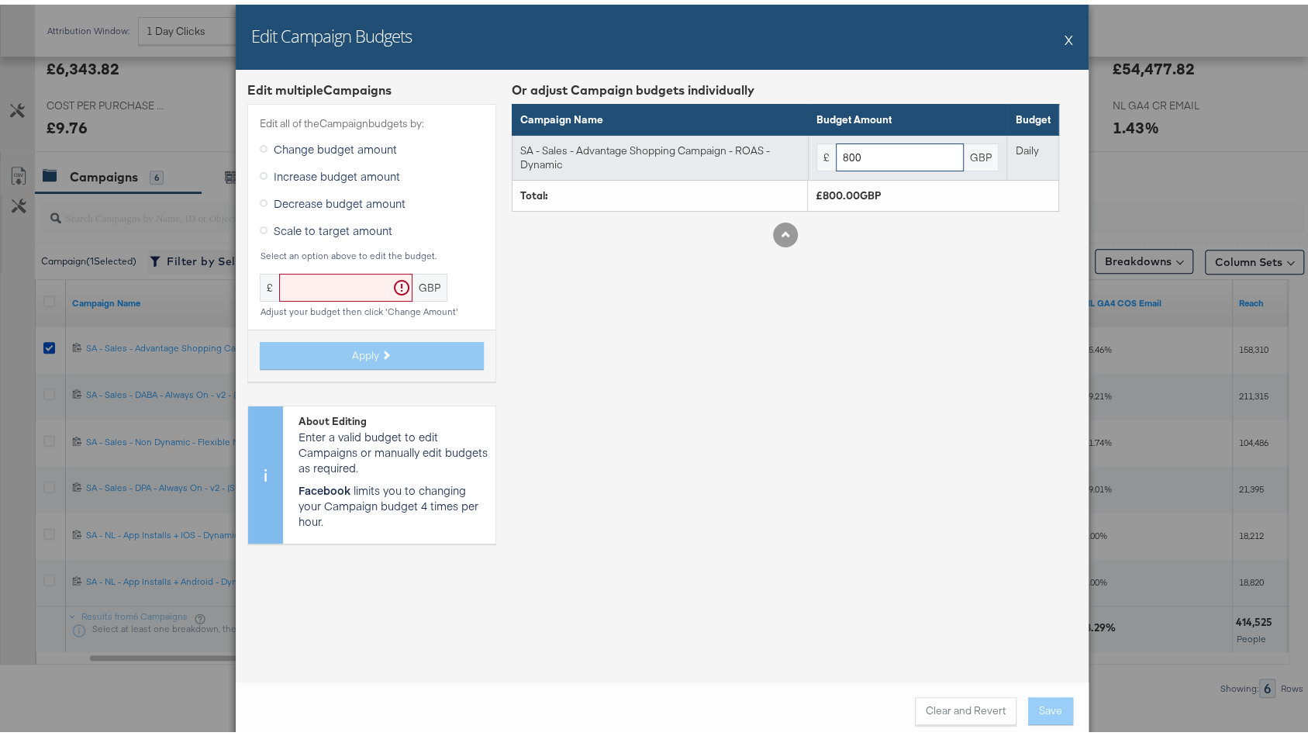
click at [874, 150] on input "800" at bounding box center [900, 153] width 128 height 29
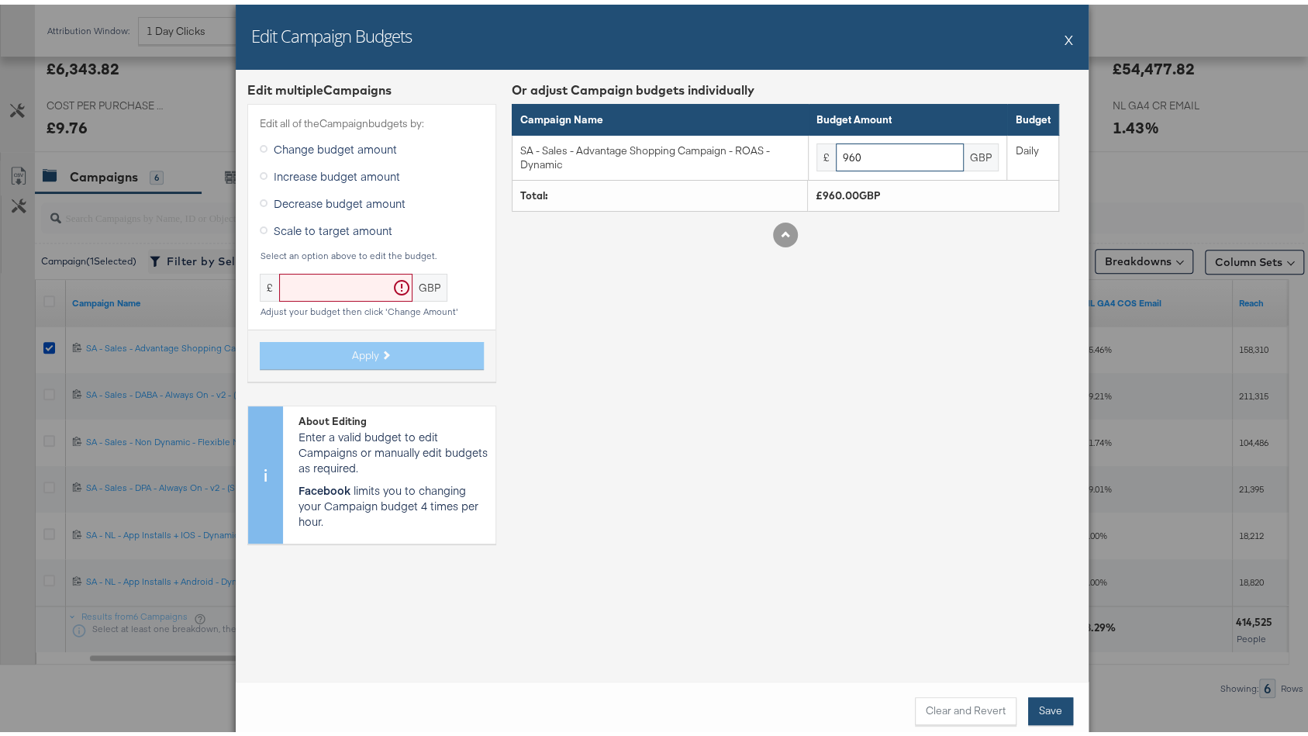
type input "960"
click at [1033, 708] on button "Save" at bounding box center [1050, 706] width 45 height 28
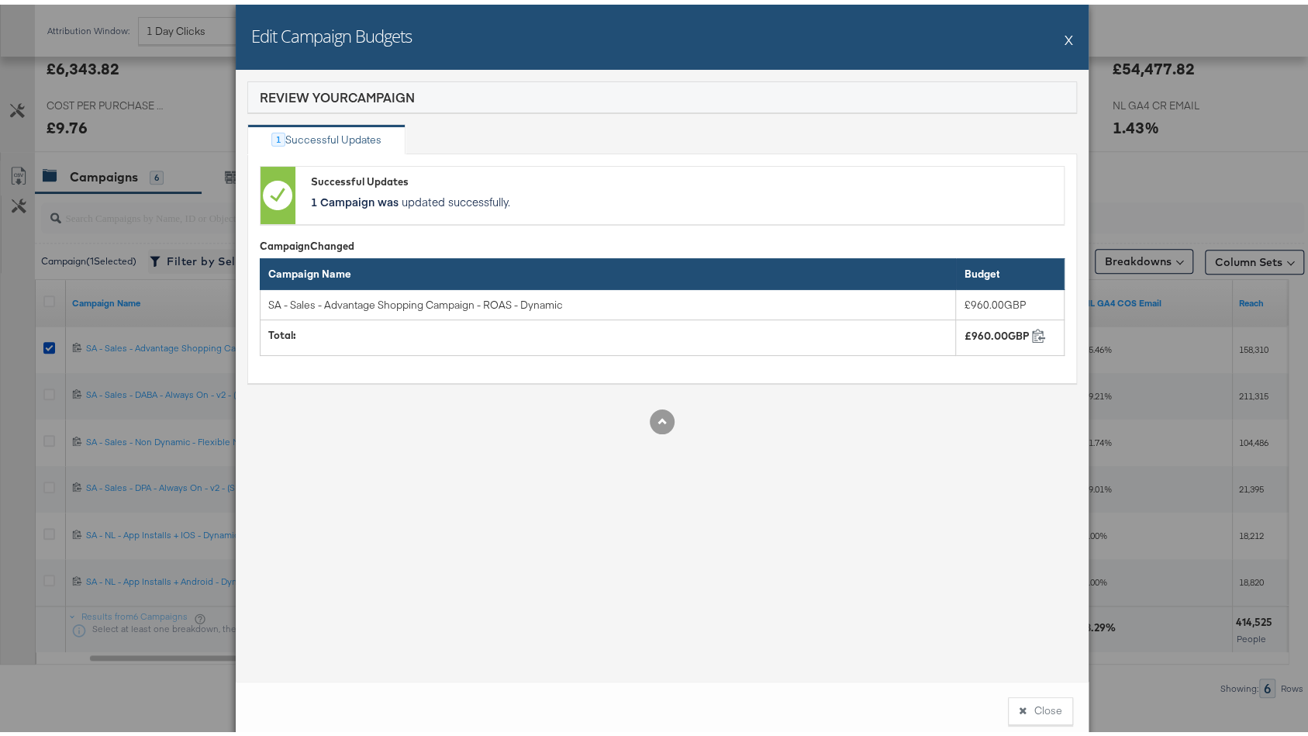
click at [1064, 34] on button "X" at bounding box center [1068, 34] width 9 height 31
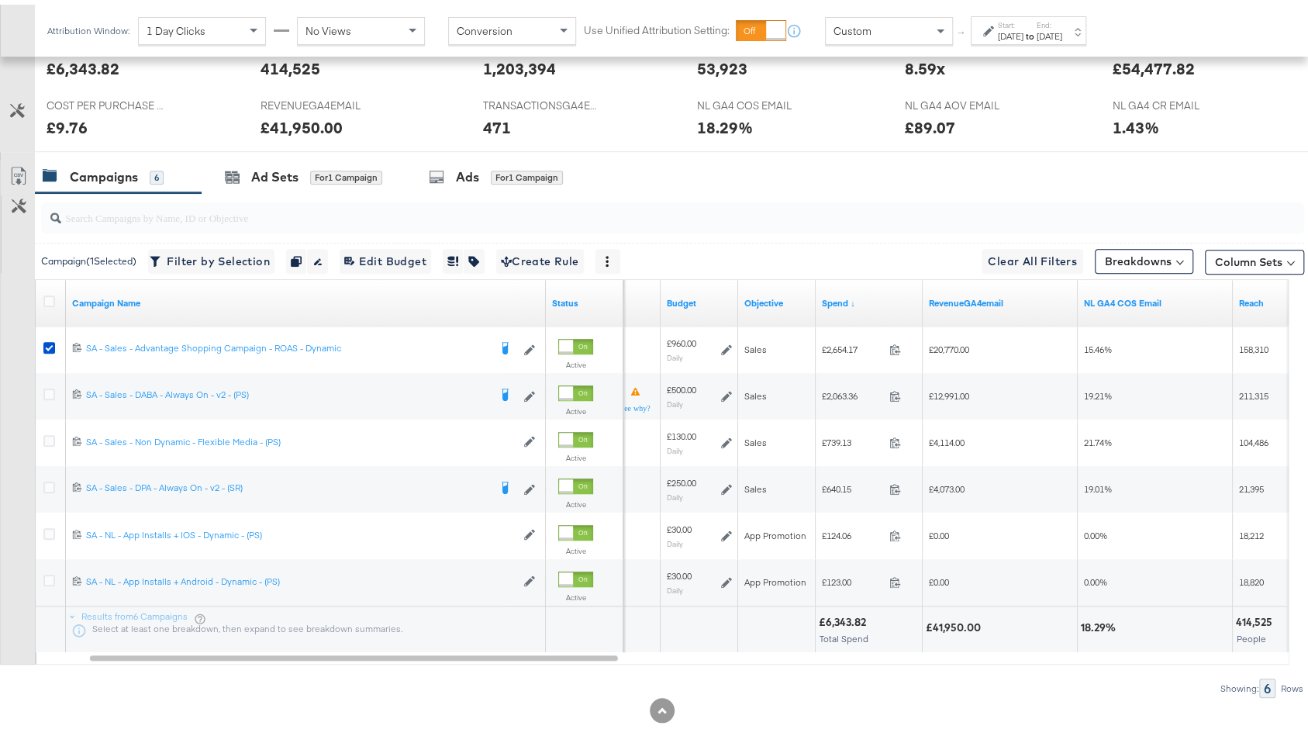
click at [891, 21] on div "Custom" at bounding box center [888, 26] width 126 height 26
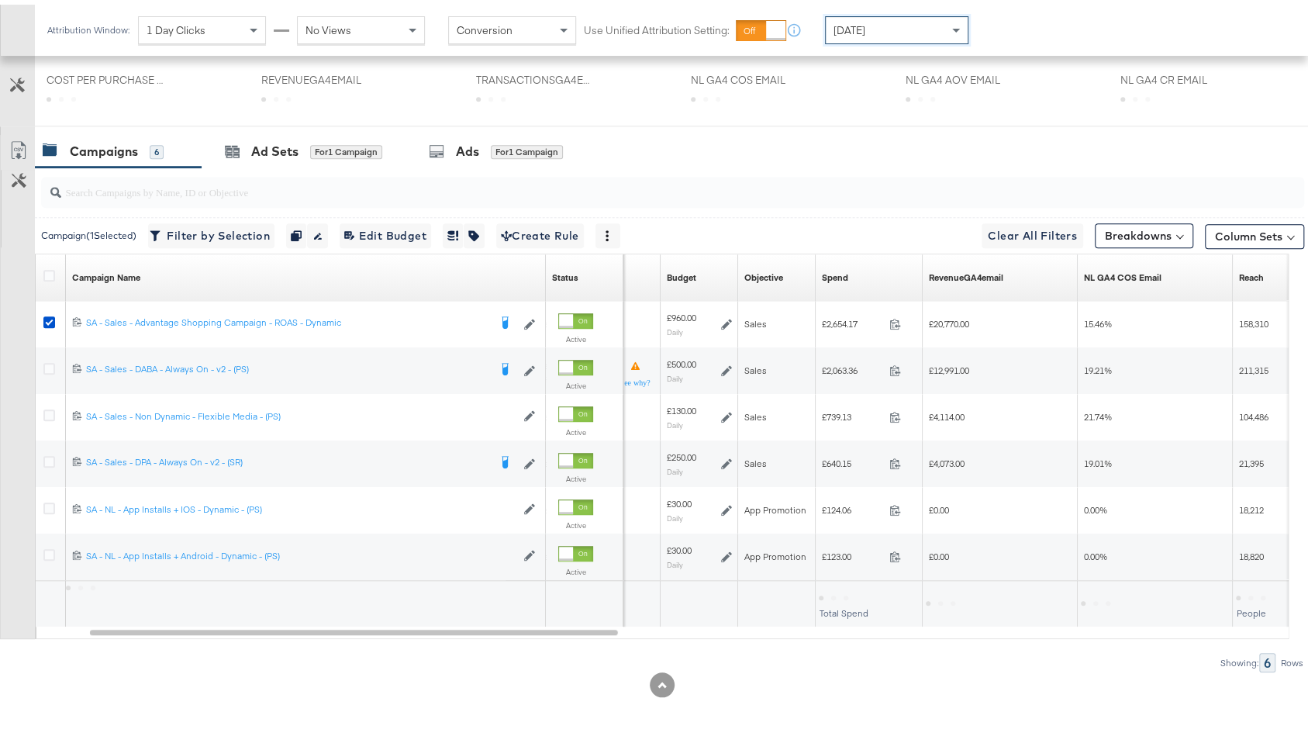
scroll to position [564, 0]
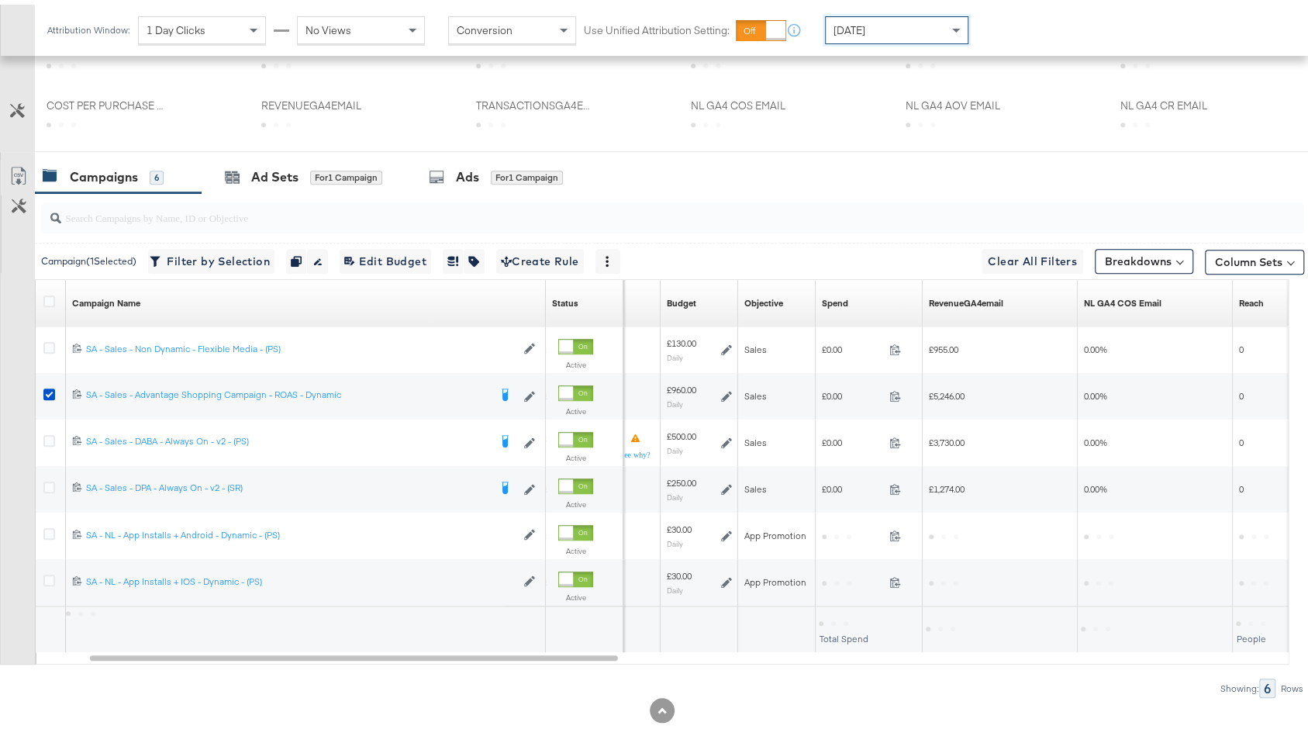
click at [865, 27] on span "[DATE]" at bounding box center [849, 26] width 32 height 14
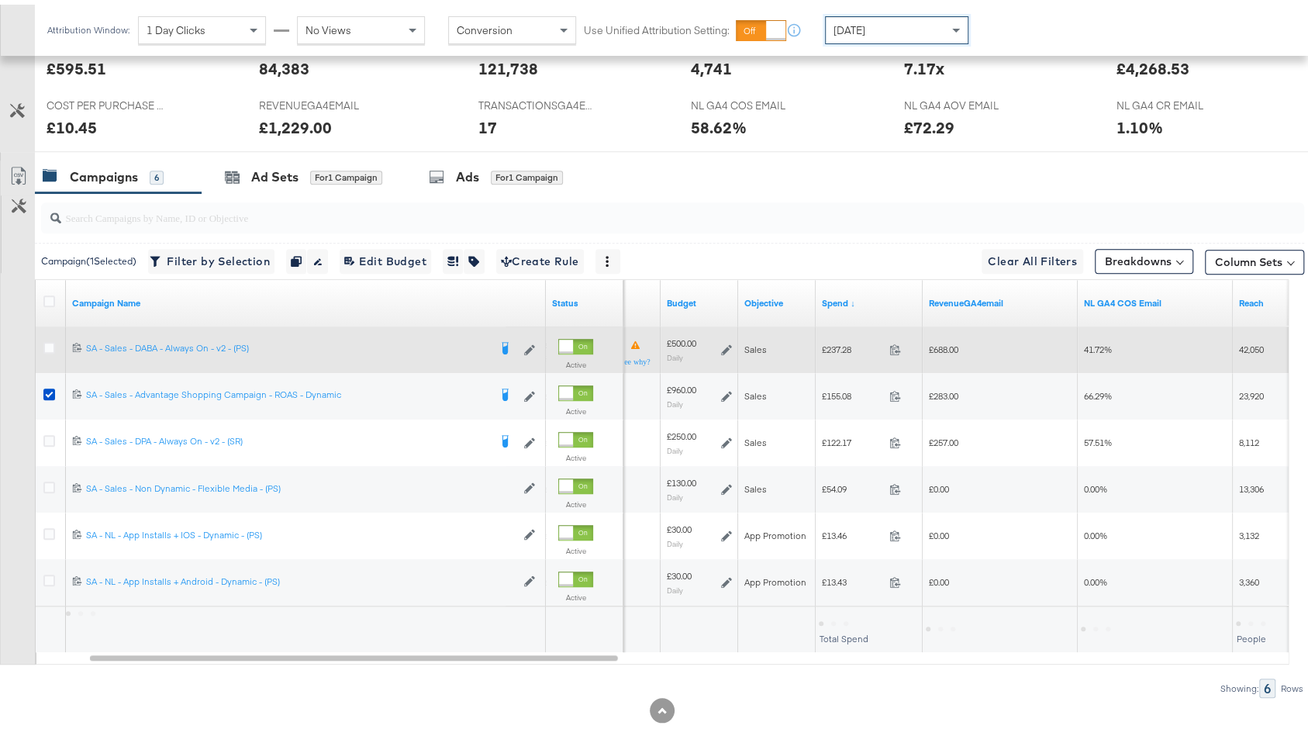
scroll to position [715, 0]
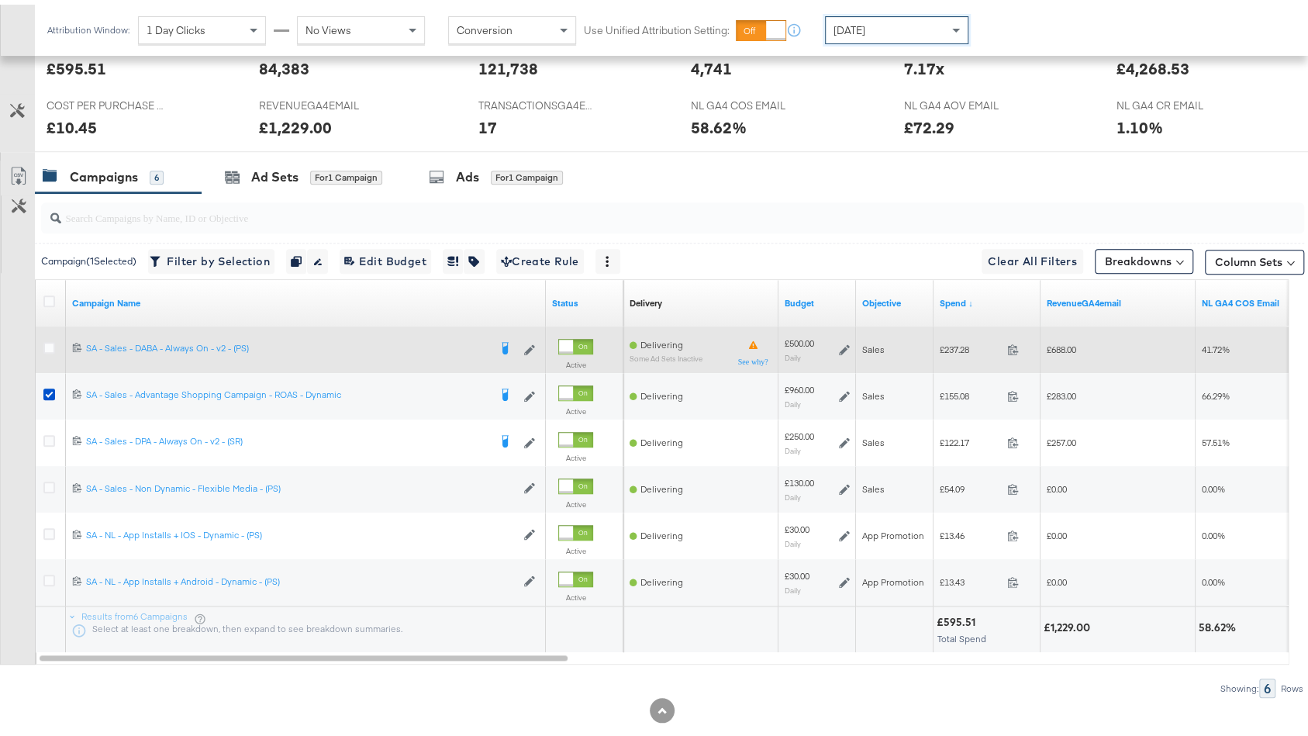
click at [876, 22] on div "[DATE]" at bounding box center [896, 25] width 142 height 26
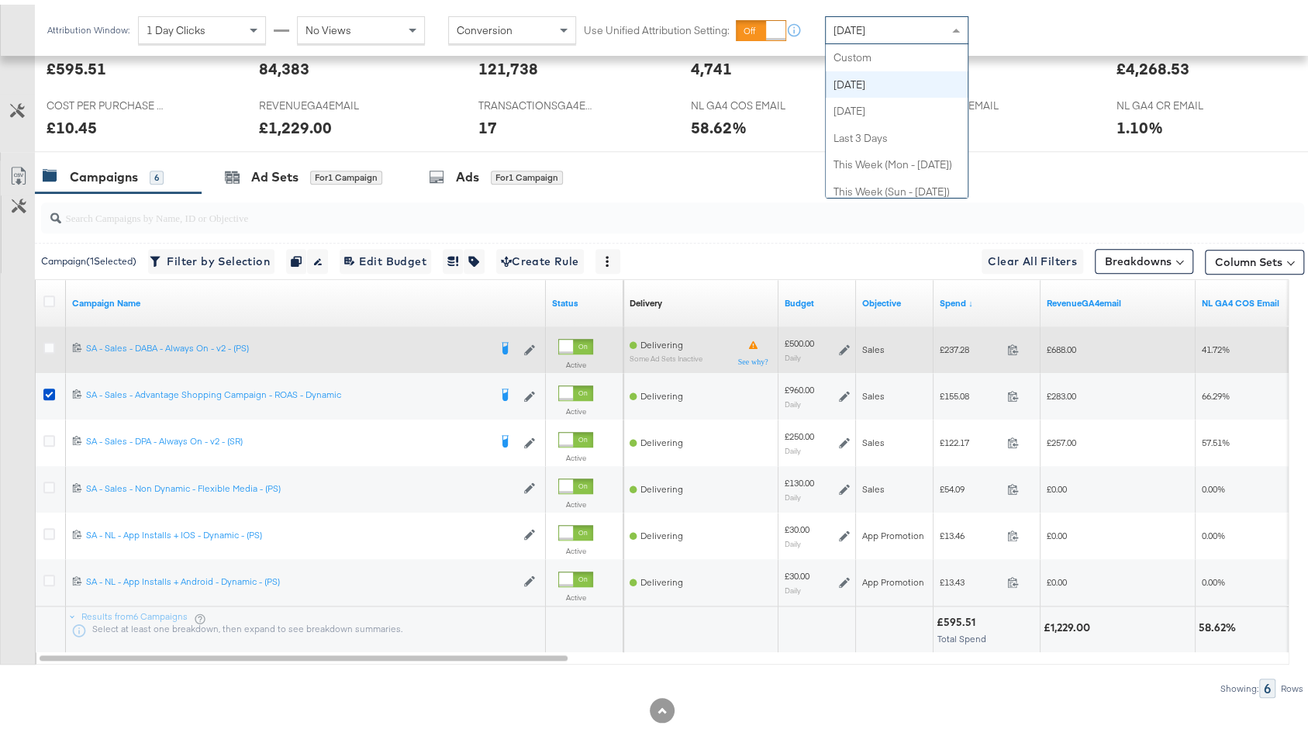
scroll to position [27, 0]
